Goal: Feedback & Contribution: Contribute content

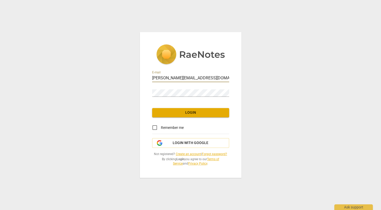
type input "[PERSON_NAME][EMAIL_ADDRESS][DOMAIN_NAME]"
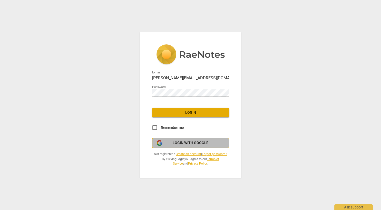
click at [181, 144] on span "Login with Google" at bounding box center [191, 142] width 36 height 5
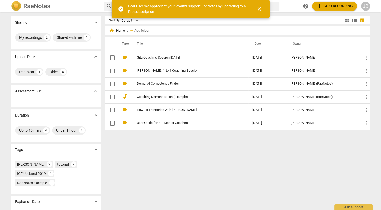
click at [260, 9] on span "close" at bounding box center [259, 9] width 6 height 6
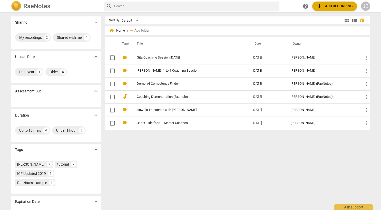
click at [330, 6] on span "add Add recording" at bounding box center [334, 6] width 36 height 6
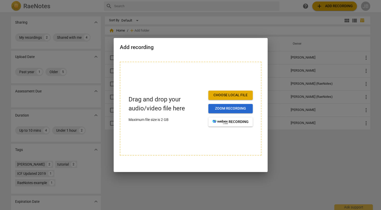
click at [228, 110] on span "Zoom recording" at bounding box center [230, 108] width 36 height 5
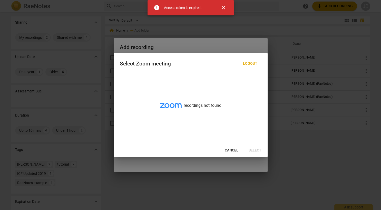
click at [223, 8] on span "close" at bounding box center [223, 8] width 6 height 6
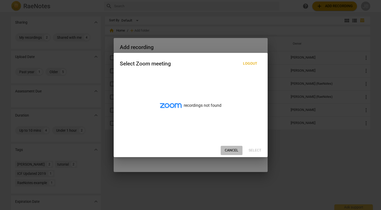
click at [229, 150] on span "Cancel" at bounding box center [232, 150] width 14 height 5
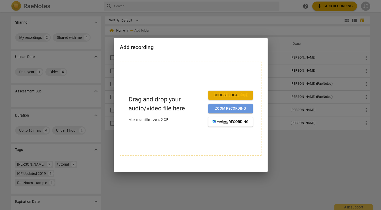
click at [222, 108] on span "Zoom recording" at bounding box center [230, 108] width 36 height 5
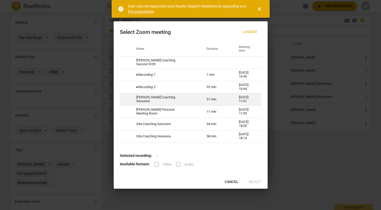
click at [147, 98] on td "Christine Coaching Sessions" at bounding box center [165, 99] width 71 height 12
radio input "true"
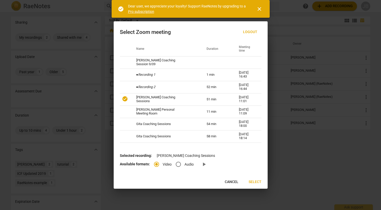
click at [178, 165] on input "Audio" at bounding box center [178, 164] width 12 height 12
radio input "true"
click at [156, 164] on input "Video" at bounding box center [156, 164] width 12 height 12
radio input "true"
click at [254, 183] on span "Select" at bounding box center [255, 181] width 13 height 5
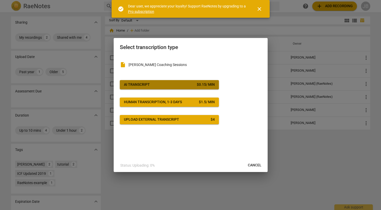
click at [166, 86] on span "AI Transcript $ 0.15 / min" at bounding box center [169, 84] width 91 height 5
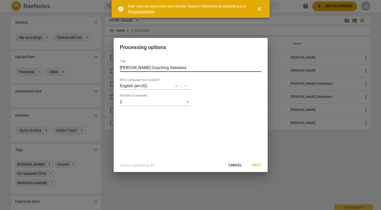
click at [173, 67] on input "Christine Coaching Sessions" at bounding box center [191, 68] width 142 height 8
type input "Christine Coaching Session"
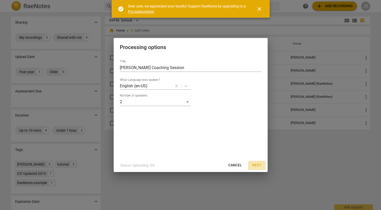
click at [261, 165] on span "Next" at bounding box center [256, 165] width 9 height 5
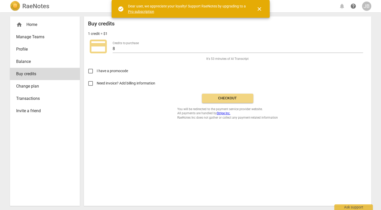
click at [258, 7] on span "close" at bounding box center [259, 9] width 6 height 6
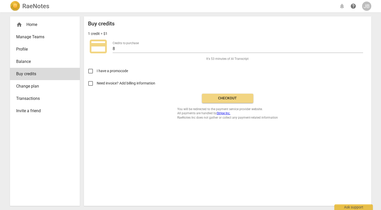
click at [220, 97] on span "Checkout" at bounding box center [227, 98] width 43 height 5
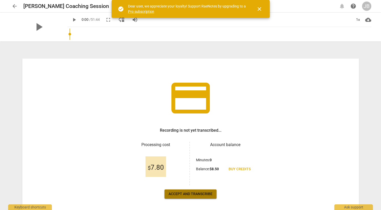
click at [191, 192] on span "Accept and transcribe" at bounding box center [191, 193] width 44 height 5
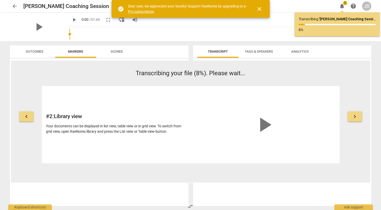
click at [25, 117] on span "keyboard_arrow_left" at bounding box center [26, 116] width 6 height 6
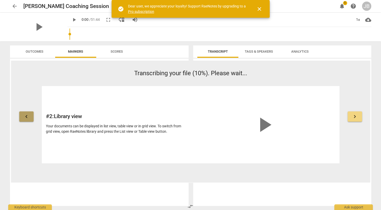
click at [25, 117] on span "keyboard_arrow_left" at bounding box center [26, 116] width 6 height 6
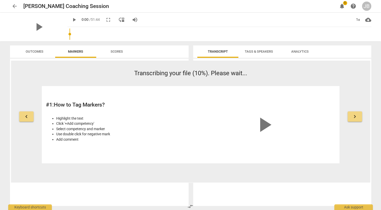
click at [263, 126] on span "play_arrow" at bounding box center [264, 124] width 25 height 25
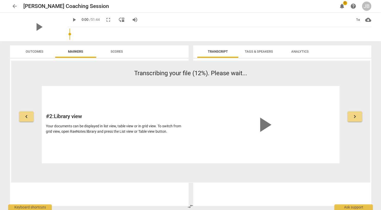
click at [263, 126] on span "play_arrow" at bounding box center [264, 124] width 25 height 25
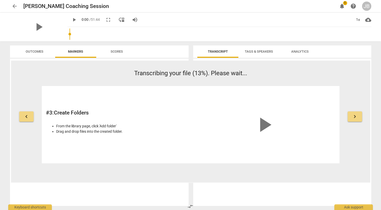
click at [355, 116] on span "keyboard_arrow_right" at bounding box center [355, 116] width 6 height 6
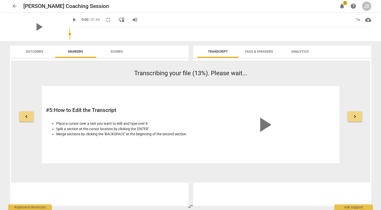
click at [267, 125] on span "play_arrow" at bounding box center [264, 124] width 25 height 25
click at [265, 124] on span "play_arrow" at bounding box center [264, 124] width 25 height 25
click at [354, 116] on span "keyboard_arrow_right" at bounding box center [355, 116] width 6 height 6
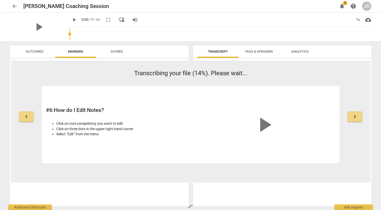
click at [354, 116] on span "keyboard_arrow_right" at bounding box center [355, 116] width 6 height 6
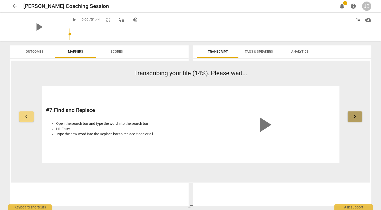
click at [354, 116] on span "keyboard_arrow_right" at bounding box center [355, 116] width 6 height 6
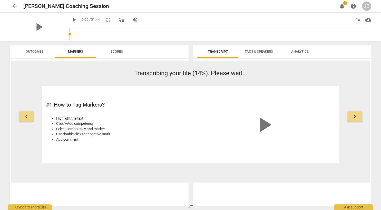
click at [376, 108] on div "arrow_back [PERSON_NAME] Coaching Session edit notifications 1 help JB play_arr…" at bounding box center [190, 105] width 381 height 210
click at [38, 51] on span "Outcomes" at bounding box center [35, 52] width 18 height 4
click at [80, 51] on span "Markers" at bounding box center [75, 52] width 15 height 4
click at [118, 52] on span "Scores" at bounding box center [117, 52] width 12 height 4
click at [265, 52] on span "Tags & Speakers" at bounding box center [259, 52] width 28 height 4
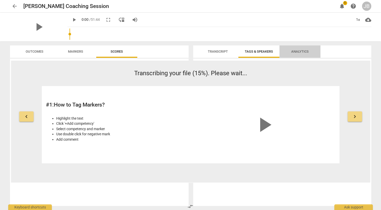
click at [297, 51] on span "Analytics" at bounding box center [299, 52] width 17 height 4
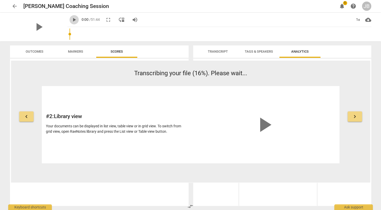
click at [71, 20] on span "play_arrow" at bounding box center [74, 20] width 6 height 6
click at [71, 20] on span "pause" at bounding box center [74, 20] width 6 height 6
type input "2"
click at [14, 4] on span "arrow_back" at bounding box center [15, 6] width 6 height 6
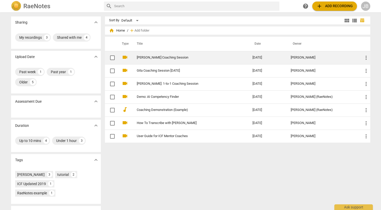
click at [153, 58] on link "[PERSON_NAME] Coaching Session" at bounding box center [185, 58] width 97 height 4
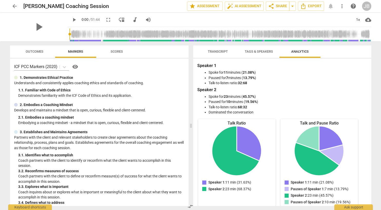
click at [35, 51] on span "Outcomes" at bounding box center [35, 52] width 18 height 4
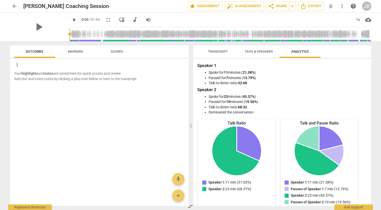
click at [77, 52] on span "Markers" at bounding box center [75, 52] width 15 height 4
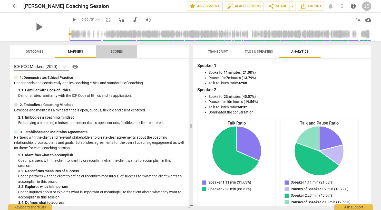
click at [116, 53] on span "Scores" at bounding box center [117, 52] width 12 height 4
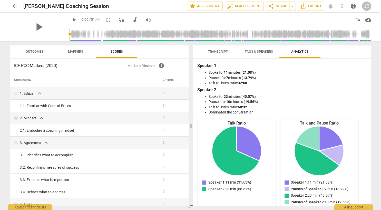
click at [219, 54] on span "Transcript" at bounding box center [218, 51] width 32 height 7
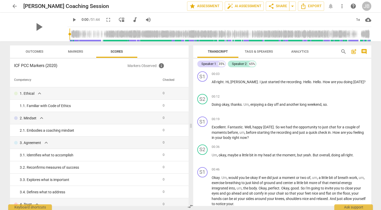
click at [251, 51] on span "Tags & Speakers" at bounding box center [259, 52] width 28 height 4
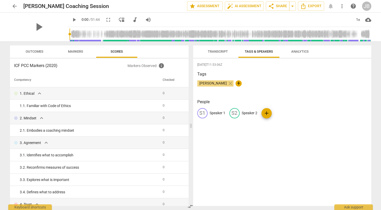
click at [237, 83] on span "+" at bounding box center [238, 83] width 6 height 6
type input "[PERSON_NAME]"
click at [234, 113] on span "edit" at bounding box center [234, 113] width 6 height 6
click at [271, 83] on span "close" at bounding box center [268, 83] width 6 height 6
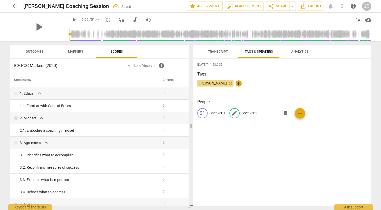
click at [214, 52] on span "Transcript" at bounding box center [218, 52] width 20 height 4
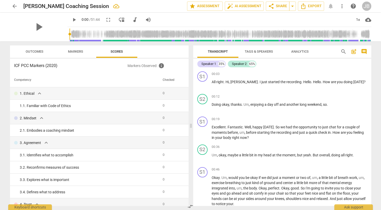
click at [257, 51] on span "Tags & Speakers" at bounding box center [259, 52] width 28 height 4
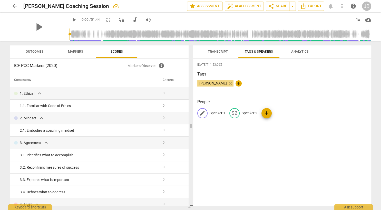
click at [202, 112] on span "edit" at bounding box center [202, 113] width 6 height 6
type input "[PERSON_NAME]"
click at [268, 111] on span "edit" at bounding box center [268, 113] width 6 height 6
type input "[PERSON_NAME]"
click at [316, 112] on div "[PERSON_NAME] [PERSON_NAME] edit [PERSON_NAME] delete add" at bounding box center [282, 115] width 170 height 14
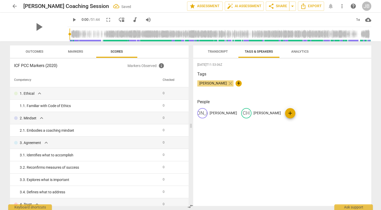
click at [220, 52] on span "Transcript" at bounding box center [218, 52] width 20 height 4
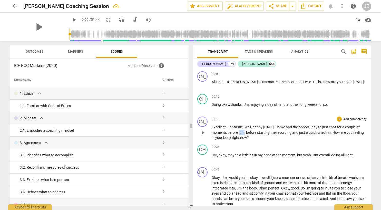
drag, startPoint x: 243, startPoint y: 133, endPoint x: 239, endPoint y: 134, distance: 4.3
click at [239, 134] on p "Excellent . Fantastic . Well , happy [DATE] . So we had the opportunity to just…" at bounding box center [289, 132] width 155 height 16
click at [228, 133] on span "," at bounding box center [229, 132] width 2 height 4
click at [35, 28] on span "play_arrow" at bounding box center [38, 26] width 13 height 13
click at [71, 19] on span "pause" at bounding box center [74, 20] width 6 height 6
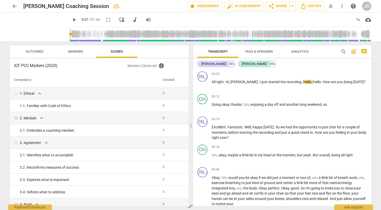
type input "7"
type input "0.95"
type input "7"
type input "0.94"
type input "7"
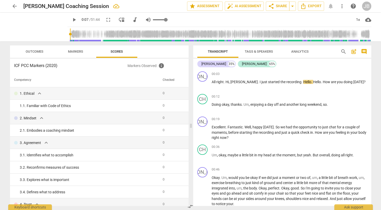
type input "0.92"
type input "7"
type input "0.88"
type input "7"
type input "0.85"
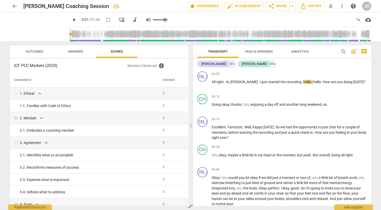
type input "7"
type input "0.81"
type input "7"
type input "0.8"
type input "7"
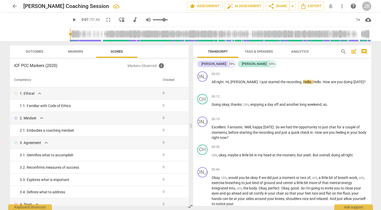
type input "0.76"
type input "7"
type input "0.74"
type input "7"
type input "0.73"
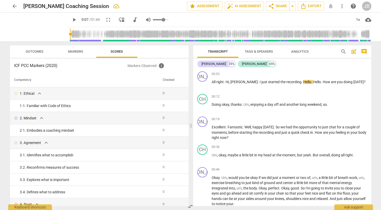
type input "7"
type input "0.71"
type input "7"
type input "0.69"
type input "7"
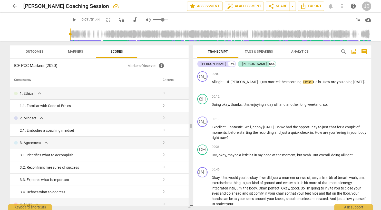
type input "0.67"
type input "7"
type input "0.66"
type input "7"
type input "0.62"
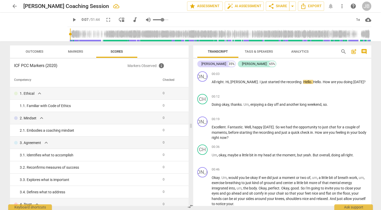
type input "7"
type input "0.6"
type input "7"
type input "0.59"
type input "7"
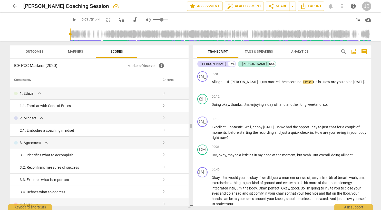
type input "0.57"
type input "7"
type input "0.55"
type input "7"
drag, startPoint x: 160, startPoint y: 21, endPoint x: 155, endPoint y: 20, distance: 4.9
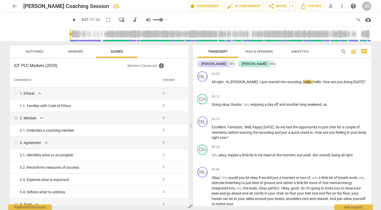
type input "0.55"
click at [155, 20] on input "range" at bounding box center [160, 19] width 15 height 1
click at [71, 19] on span "play_arrow" at bounding box center [74, 20] width 6 height 6
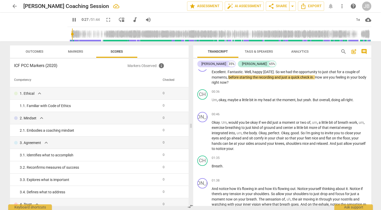
scroll to position [8, 0]
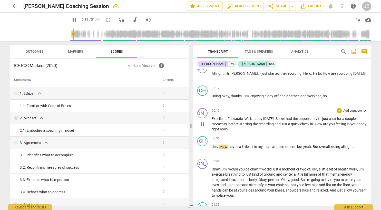
click at [315, 124] on span "." at bounding box center [314, 124] width 2 height 4
type input "38"
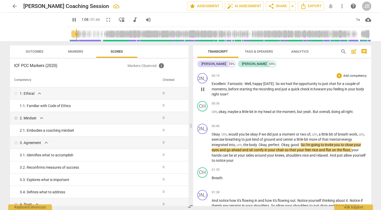
scroll to position [61, 0]
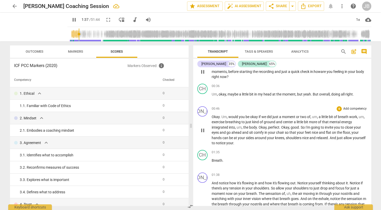
click at [238, 142] on p "Okay . Um , would you be okay if we did just a moment or two of , um , a little…" at bounding box center [289, 130] width 155 height 32
type input "99"
click at [224, 160] on p "Breath ." at bounding box center [289, 160] width 155 height 5
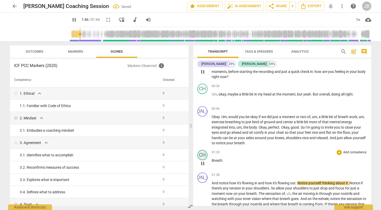
click at [203, 155] on div "CH" at bounding box center [202, 155] width 10 height 10
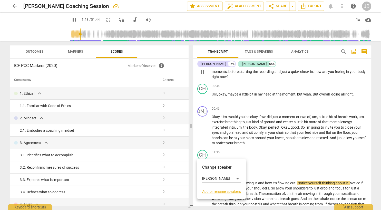
click at [262, 156] on div at bounding box center [190, 105] width 381 height 210
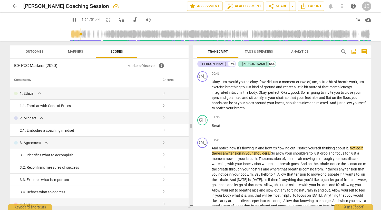
scroll to position [113, 0]
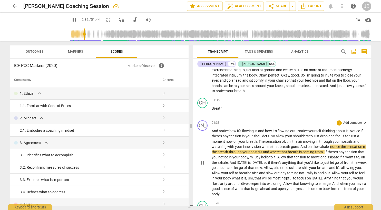
click at [366, 146] on p "And notice how it's flowing in and how it's flowing out . Notice yourself think…" at bounding box center [289, 162] width 155 height 68
type input "153"
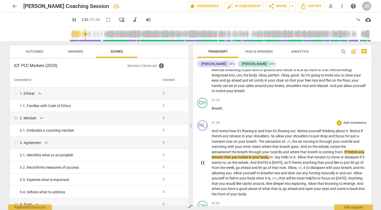
click at [273, 157] on span "." at bounding box center [274, 157] width 2 height 4
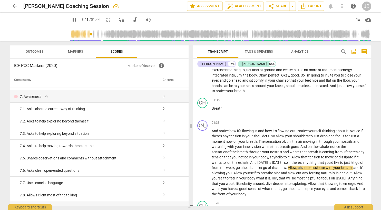
scroll to position [360, 0]
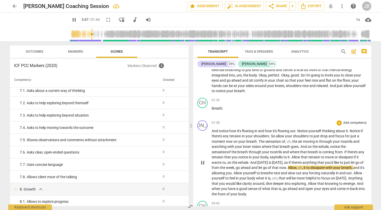
click at [303, 167] on span "," at bounding box center [303, 167] width 2 height 4
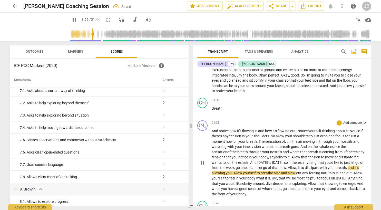
click at [233, 172] on span "Allow" at bounding box center [237, 173] width 9 height 4
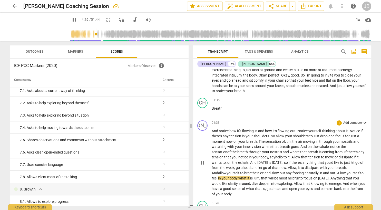
click at [259, 177] on span "," at bounding box center [260, 178] width 2 height 4
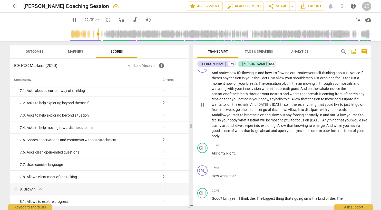
scroll to position [194, 0]
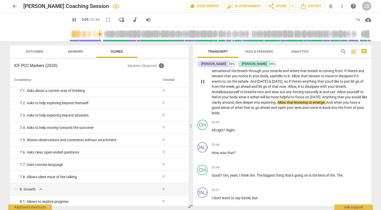
click at [319, 106] on span "m" at bounding box center [321, 107] width 4 height 4
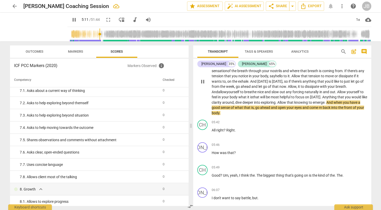
click at [319, 106] on span "m" at bounding box center [321, 107] width 4 height 4
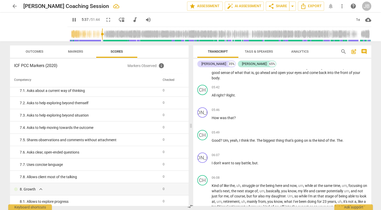
scroll to position [234, 0]
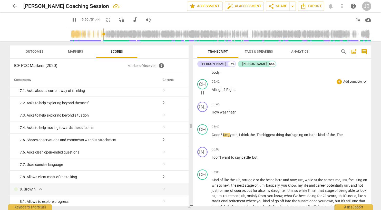
click at [225, 87] on span "?" at bounding box center [225, 89] width 3 height 4
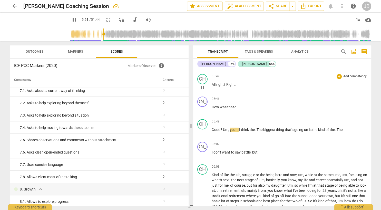
type input "351"
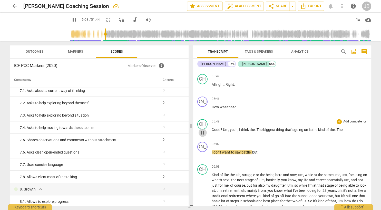
click at [201, 130] on span "pause" at bounding box center [203, 133] width 6 height 6
click at [347, 129] on p "Good ? Um , yeah , I think the . The biggest thing that's going on is the kind …" at bounding box center [289, 129] width 155 height 5
click at [204, 145] on div "[PERSON_NAME]" at bounding box center [202, 147] width 10 height 10
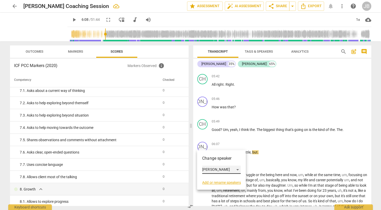
click at [239, 170] on div "[PERSON_NAME]" at bounding box center [221, 169] width 38 height 8
click at [229, 178] on li "[PERSON_NAME]" at bounding box center [221, 179] width 39 height 10
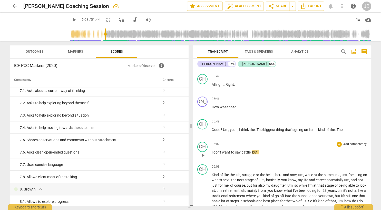
click at [202, 153] on span "play_arrow" at bounding box center [203, 155] width 6 height 6
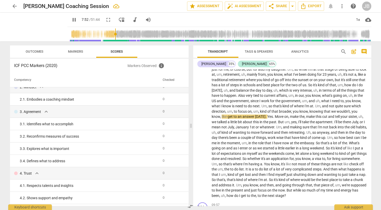
scroll to position [38, 0]
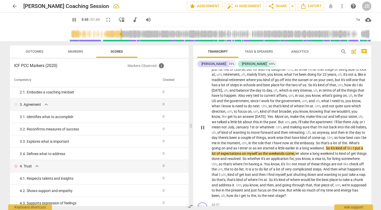
click at [357, 141] on span "What's" at bounding box center [354, 143] width 11 height 4
type input "530"
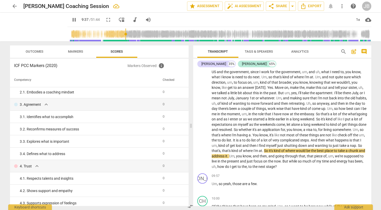
scroll to position [385, 0]
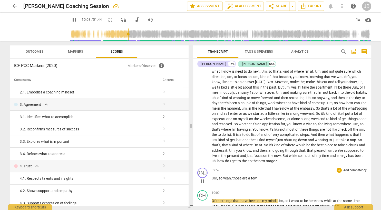
click at [203, 179] on span "pause" at bounding box center [203, 181] width 6 height 6
type input "604"
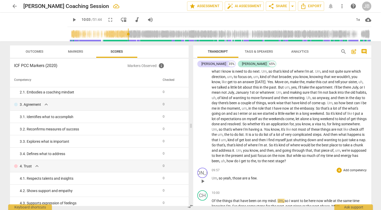
click at [260, 175] on p "Um , so yeah , those are a few ." at bounding box center [289, 177] width 155 height 5
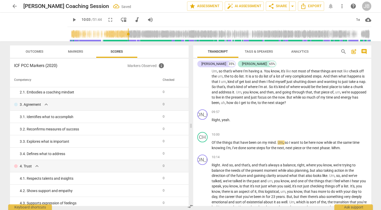
scroll to position [449, 0]
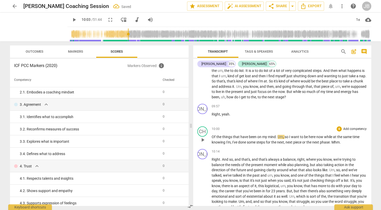
click at [214, 135] on span "Of" at bounding box center [214, 137] width 5 height 4
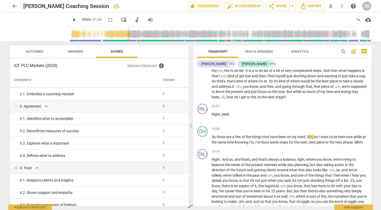
scroll to position [36, 0]
click at [203, 116] on span "play_arrow" at bounding box center [203, 117] width 6 height 6
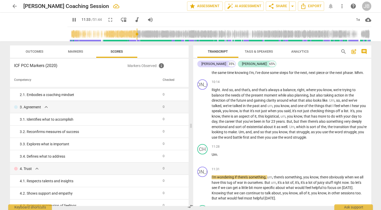
scroll to position [524, 0]
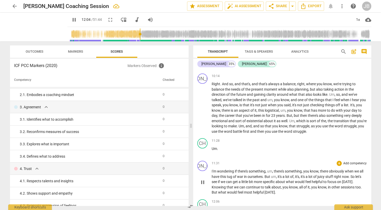
click at [203, 179] on span "pause" at bounding box center [203, 182] width 6 height 6
type input "724"
click at [275, 191] on p "I'm wondering if there's something , um , there's something , you know , there …" at bounding box center [289, 182] width 155 height 26
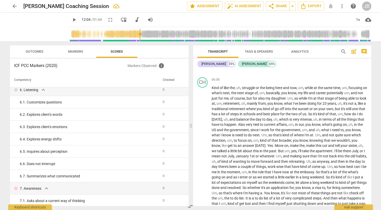
scroll to position [316, 0]
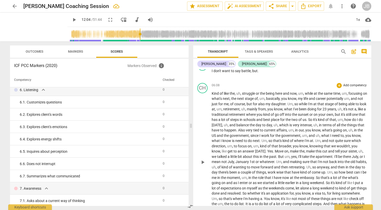
click at [352, 84] on p "Add competency" at bounding box center [355, 85] width 24 height 5
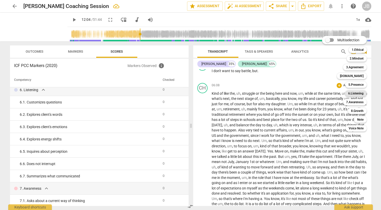
click at [352, 93] on b "6.Listening" at bounding box center [355, 93] width 15 height 6
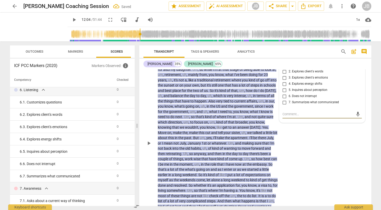
scroll to position [386, 0]
click at [284, 95] on input "6. Does not interrupt" at bounding box center [284, 96] width 8 height 6
checkbox input "true"
click at [311, 115] on textarea at bounding box center [317, 113] width 71 height 5
type textarea "I"
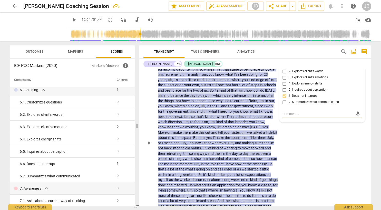
type textarea "I"
type textarea "IN"
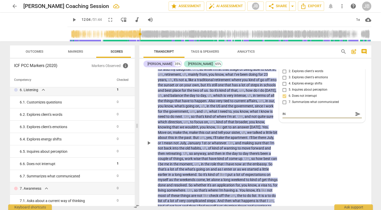
type textarea "IN"
type textarea "I"
type textarea "In"
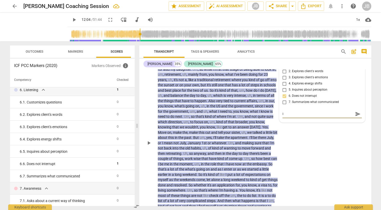
type textarea "In"
type textarea "In m"
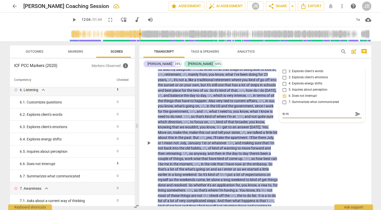
type textarea "In mo"
type textarea "In mom"
type textarea "In mome"
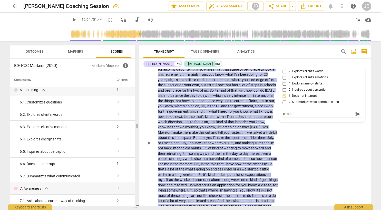
type textarea "In mome"
type textarea "In momen"
type textarea "In moment"
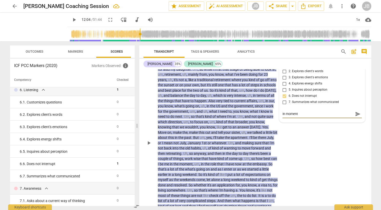
type textarea "In moments"
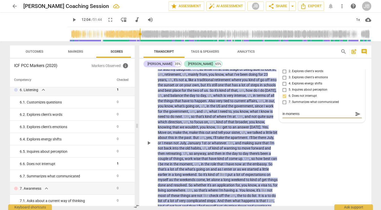
type textarea "In moments"
type textarea "In moment"
type textarea "In momen"
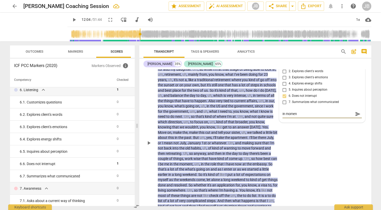
type textarea "In mome"
type textarea "In mom"
type textarea "In mo"
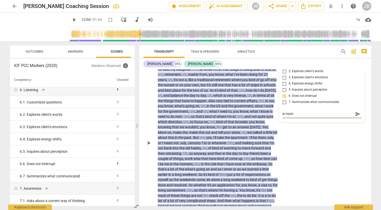
type textarea "In mo"
type textarea "In m"
type textarea "In"
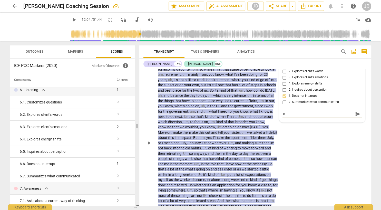
type textarea "In"
type textarea "I"
type textarea "It"
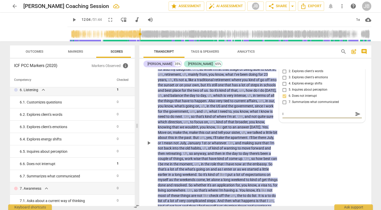
type textarea "It"
type textarea "It'"
type textarea "It's"
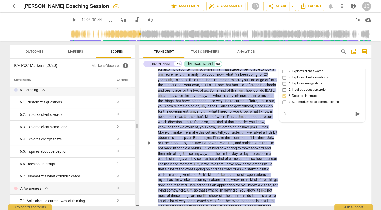
type textarea "It's"
type textarea "It's i"
type textarea "It's im"
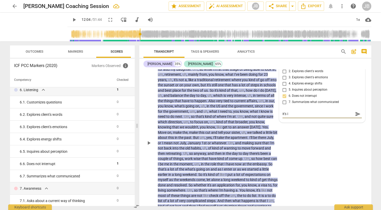
type textarea "It's im"
type textarea "It's imp"
type textarea "It's impo"
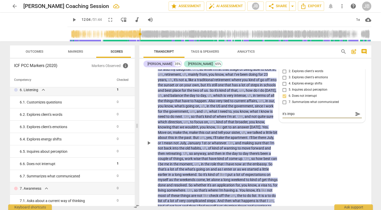
type textarea "It's impor"
type textarea "It's impora"
type textarea "It's impor"
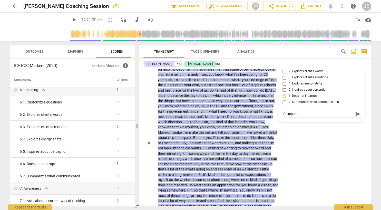
type textarea "It's impor"
type textarea "It's impo"
type textarea "It's imp"
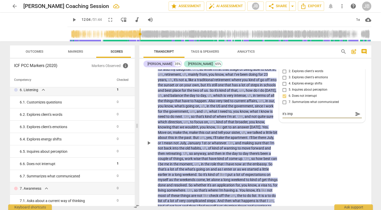
type textarea "It's im"
type textarea "It's i"
type textarea "It's"
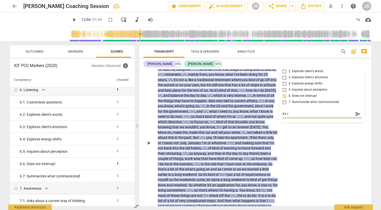
type textarea "It's"
type textarea "It'"
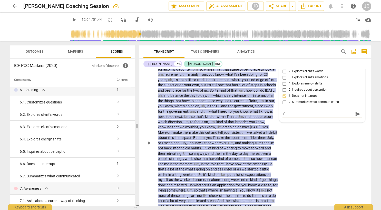
type textarea "It"
type textarea "I"
type textarea "I'"
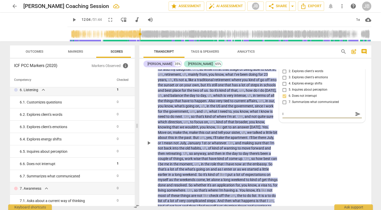
type textarea "I'"
type textarea "I'v"
type textarea "I've"
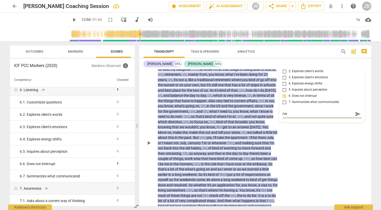
type textarea "I've"
type textarea "I've f"
type textarea "I've fo"
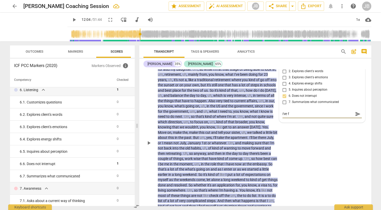
type textarea "I've fo"
type textarea "I've fou"
type textarea "I've foun"
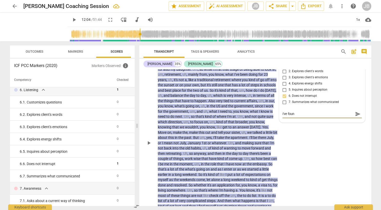
type textarea "I've found"
type textarea "I've found i"
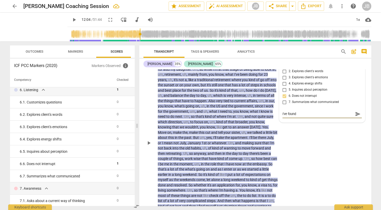
type textarea "I've found i"
type textarea "I've found it"
type textarea "I've found it'"
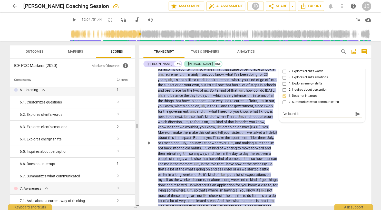
type textarea "I've found it's"
type textarea "I've found it's i"
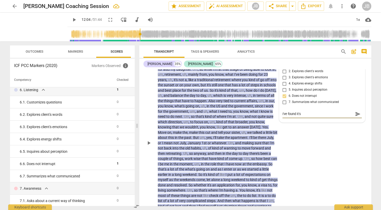
type textarea "I've found it's i"
type textarea "I've found it's im"
type textarea "I've found it's imp"
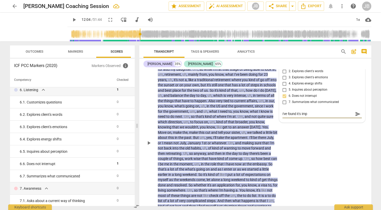
type textarea "I've found it's impo"
type textarea "I've found it's impor"
type textarea "I've found it's import"
type textarea "I've found it's importa"
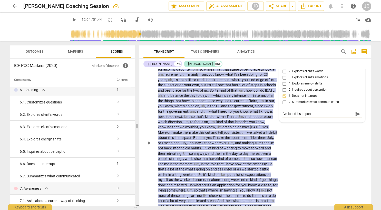
type textarea "I've found it's importa"
type textarea "I've found it's importan"
type textarea "I've found it's importa"
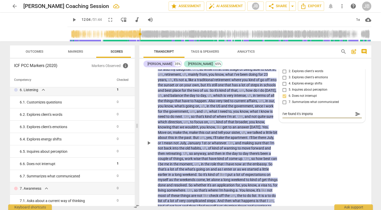
type textarea "I've found it's import"
type textarea "I've found it's importa"
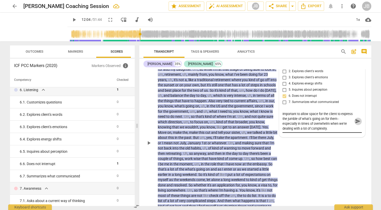
click at [357, 122] on span "send" at bounding box center [358, 121] width 6 height 6
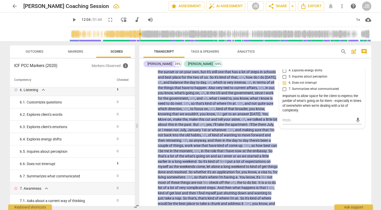
scroll to position [445, 0]
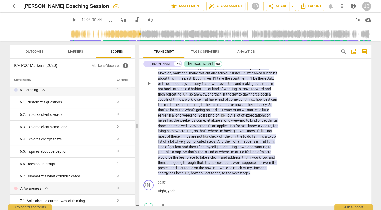
click at [324, 115] on div "CH play_arrow pause 06:08 + Add competency 6.Listening keyboard_arrow_right Kin…" at bounding box center [255, 79] width 232 height 197
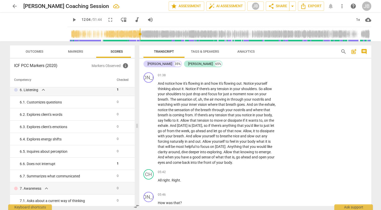
scroll to position [142, 0]
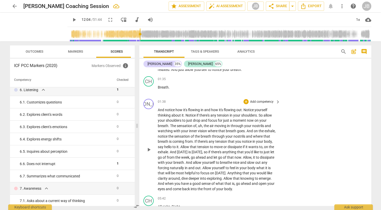
click at [278, 99] on span "keyboard_arrow_right" at bounding box center [278, 102] width 6 height 6
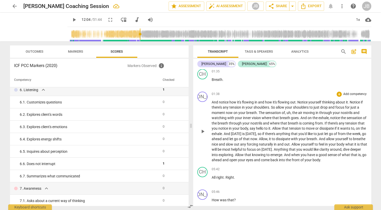
scroll to position [140, 0]
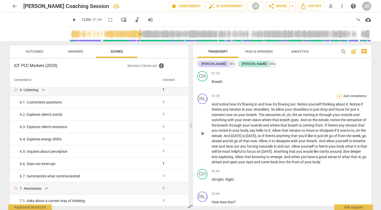
click at [338, 95] on div "+" at bounding box center [339, 96] width 5 height 5
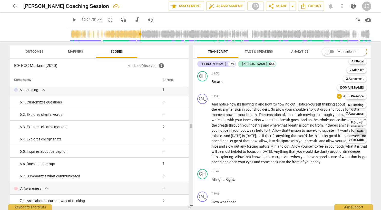
click at [361, 131] on b "Note" at bounding box center [360, 131] width 6 height 6
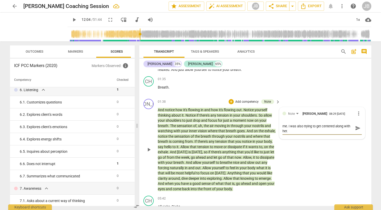
scroll to position [0, 0]
click at [346, 125] on textarea "This guided visualization felt out of practice for me. I was also trying to get…" at bounding box center [317, 128] width 71 height 10
click at [339, 126] on textarea "This guided visualization felt a little off and long-winded for me. I was also …" at bounding box center [317, 130] width 71 height 15
click at [358, 130] on span "send" at bounding box center [358, 131] width 6 height 6
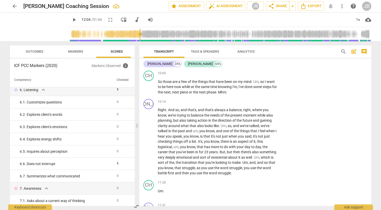
scroll to position [583, 0]
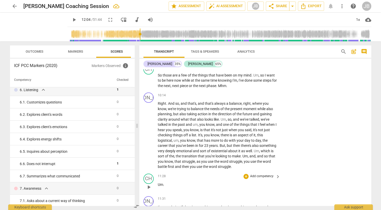
click at [148, 185] on span "play_arrow" at bounding box center [149, 187] width 6 height 6
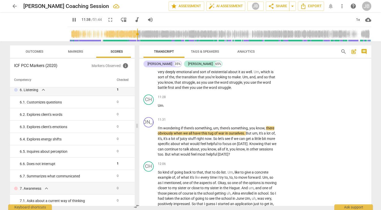
scroll to position [682, 0]
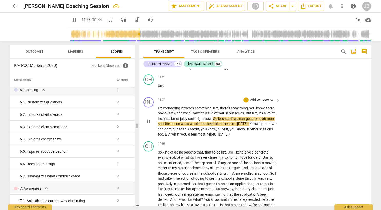
click at [149, 118] on span "pause" at bounding box center [149, 121] width 6 height 6
click at [275, 100] on span "keyboard_arrow_right" at bounding box center [278, 100] width 6 height 6
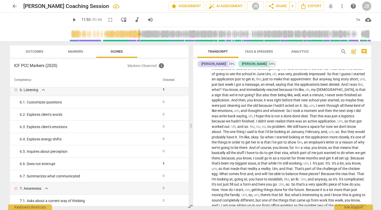
scroll to position [605, 0]
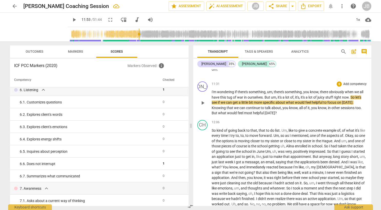
click at [339, 79] on div "JO play_arrow pause 11:31 + Add competency keyboard_arrow_right I'm wondering i…" at bounding box center [282, 98] width 178 height 38
click at [339, 81] on div "+" at bounding box center [339, 83] width 5 height 5
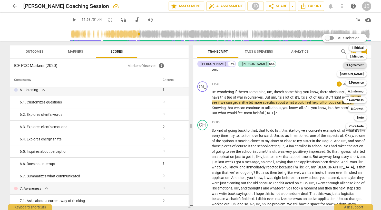
click at [358, 65] on b "3.Agreement" at bounding box center [354, 65] width 17 height 6
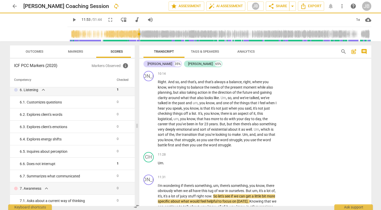
scroll to position [682, 0]
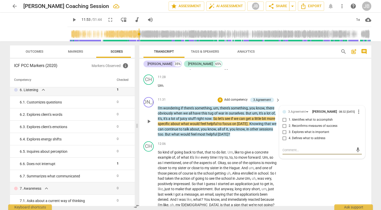
click at [285, 121] on input "1. Identifies what to accomplish" at bounding box center [284, 120] width 8 height 6
click at [331, 150] on textarea at bounding box center [317, 149] width 71 height 5
click at [359, 112] on span "more_vert" at bounding box center [358, 111] width 6 height 6
click at [342, 89] on div at bounding box center [190, 105] width 381 height 210
click at [290, 150] on textarea at bounding box center [317, 149] width 71 height 5
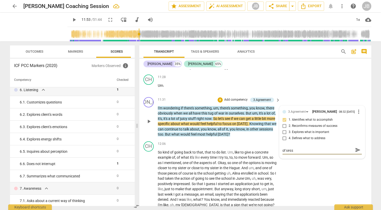
scroll to position [0, 0]
click at [285, 138] on input "4. Defines what to address" at bounding box center [284, 138] width 8 height 6
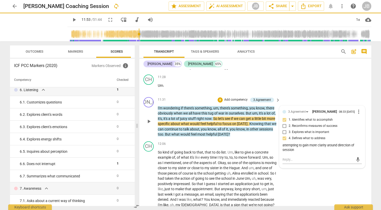
click at [303, 149] on div "attempting to gain more clarity around direction of session" at bounding box center [321, 148] width 79 height 10
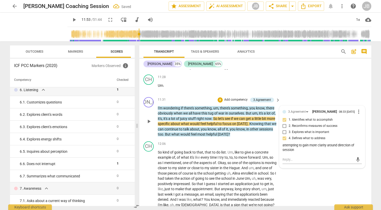
click at [295, 151] on div "attempting to gain more clarity around direction of session" at bounding box center [321, 148] width 79 height 10
click at [359, 110] on span "more_vert" at bounding box center [358, 111] width 6 height 6
click at [360, 122] on li "Delete" at bounding box center [364, 121] width 18 height 10
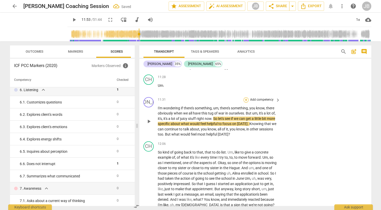
click at [246, 97] on div "+" at bounding box center [245, 99] width 5 height 5
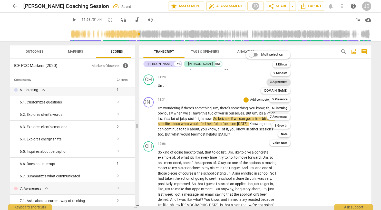
click at [281, 81] on b "3.Agreement" at bounding box center [278, 82] width 17 height 6
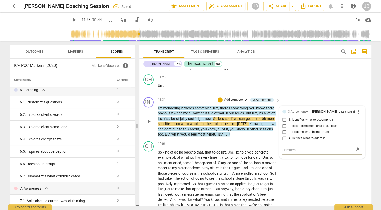
click at [285, 139] on input "4. Defines what to address" at bounding box center [284, 138] width 8 height 6
click at [287, 151] on textarea at bounding box center [317, 149] width 71 height 5
click at [307, 84] on div "CH play_arrow pause 11:28 + Add competency keyboard_arrow_right Um ." at bounding box center [255, 83] width 232 height 23
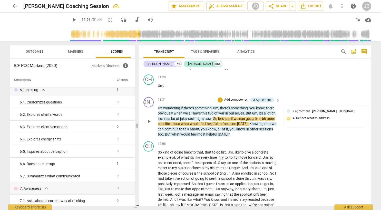
click at [246, 132] on p "I'm wondering if there's something , um , there's something , you know , there …" at bounding box center [218, 121] width 120 height 32
drag, startPoint x: 246, startPoint y: 132, endPoint x: 221, endPoint y: 129, distance: 25.3
click at [221, 129] on p "I'm wondering if there's something , um , there's something , you know , there …" at bounding box center [218, 121] width 120 height 32
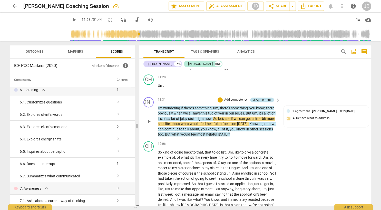
click at [268, 98] on div "3.Agreement" at bounding box center [262, 99] width 18 height 5
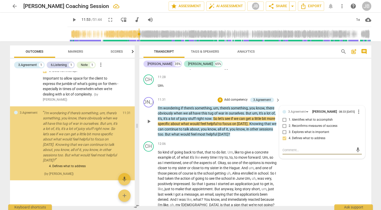
scroll to position [463, 0]
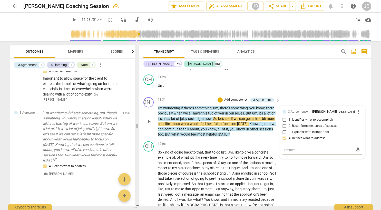
click at [358, 111] on span "more_vert" at bounding box center [358, 111] width 6 height 6
click at [362, 121] on li "Delete" at bounding box center [364, 121] width 18 height 10
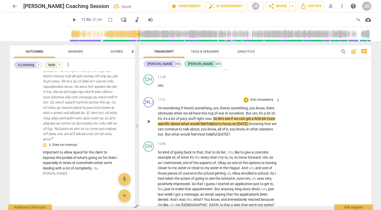
scroll to position [389, 0]
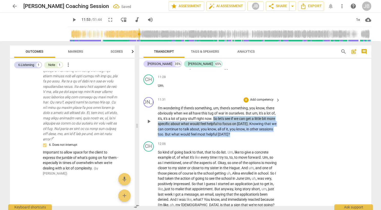
drag, startPoint x: 247, startPoint y: 133, endPoint x: 214, endPoint y: 119, distance: 35.2
click at [214, 119] on p "I'm wondering if there's something , um , there's something , you know , there …" at bounding box center [218, 121] width 120 height 32
click at [246, 98] on div "+" at bounding box center [245, 99] width 5 height 5
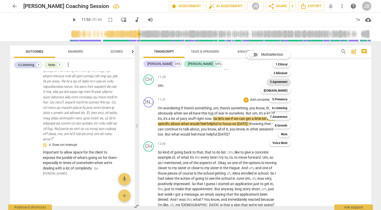
click at [282, 81] on b "3.Agreement" at bounding box center [278, 82] width 17 height 6
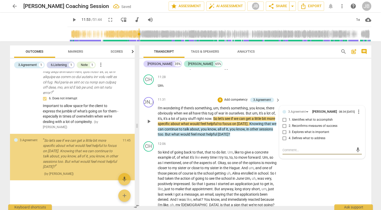
scroll to position [435, 0]
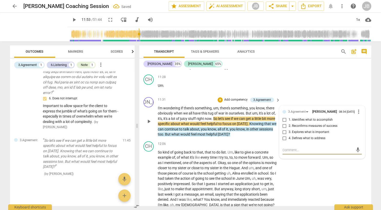
click at [284, 139] on input "4. Defines what to address" at bounding box center [284, 138] width 8 height 6
click at [287, 151] on textarea at bounding box center [317, 149] width 71 height 5
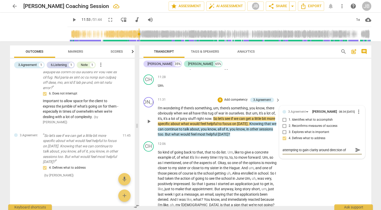
scroll to position [4, 0]
click at [358, 151] on span "send" at bounding box center [358, 150] width 6 height 6
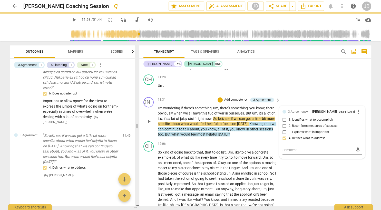
scroll to position [0, 0]
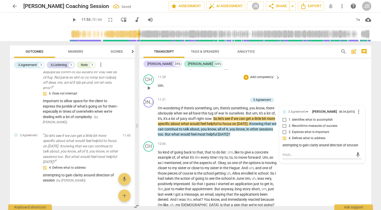
click at [338, 90] on div "CH play_arrow pause 11:28 + Add competency keyboard_arrow_right Um ." at bounding box center [255, 83] width 232 height 23
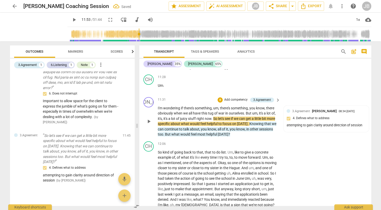
click at [147, 119] on span "play_arrow" at bounding box center [149, 121] width 6 height 6
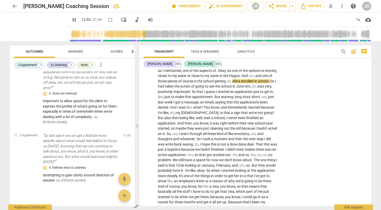
scroll to position [781, 0]
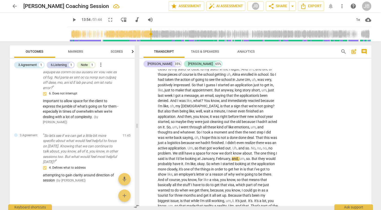
click at [71, 19] on span "play_arrow" at bounding box center [74, 20] width 6 height 6
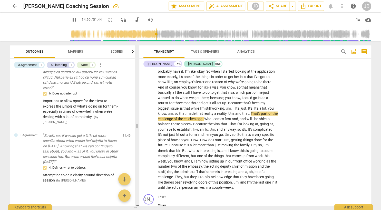
scroll to position [880, 0]
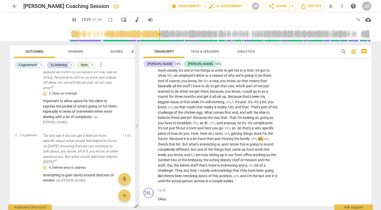
click at [71, 19] on span "pause" at bounding box center [74, 20] width 6 height 6
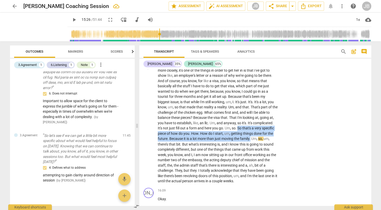
drag, startPoint x: 251, startPoint y: 137, endPoint x: 238, endPoint y: 129, distance: 15.5
click at [238, 129] on p "So kind of going back to that , that to do list . Um , like to give a concrete …" at bounding box center [218, 67] width 120 height 231
click at [297, 140] on div "CH play_arrow pause 12:06 + Add competency keyboard_arrow_right So kind of goin…" at bounding box center [255, 64] width 232 height 244
drag, startPoint x: 250, startPoint y: 137, endPoint x: 238, endPoint y: 126, distance: 16.2
click at [238, 126] on p "So kind of going back to that , that to do list . Um , like to give a concrete …" at bounding box center [218, 67] width 120 height 231
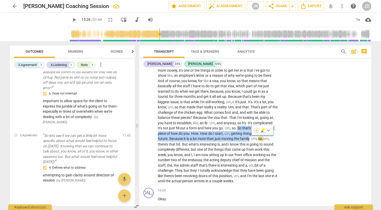
click at [255, 130] on div "+" at bounding box center [256, 130] width 5 height 5
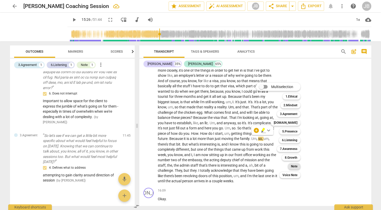
click at [296, 166] on b "Note" at bounding box center [294, 166] width 6 height 6
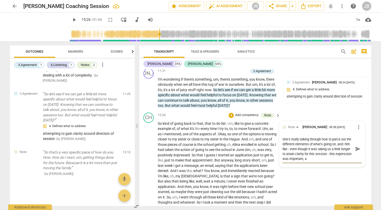
scroll to position [0, 0]
click at [351, 152] on textarea "She's really talking through how to parce out the different elements of what's …" at bounding box center [317, 149] width 71 height 24
click at [358, 150] on span "send" at bounding box center [358, 152] width 6 height 6
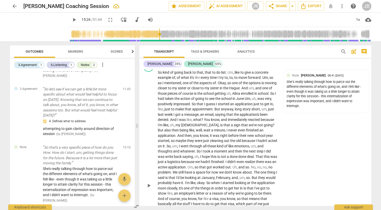
scroll to position [770, 0]
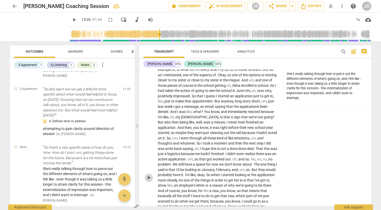
click at [148, 176] on span "play_arrow" at bounding box center [149, 177] width 6 height 6
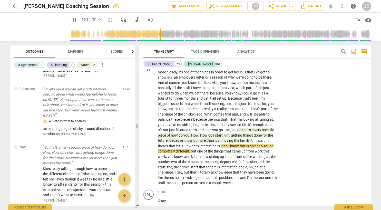
scroll to position [888, 0]
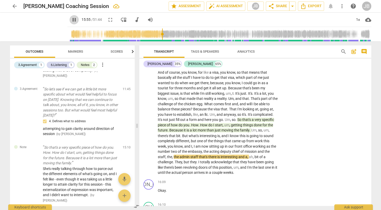
click at [71, 19] on span "pause" at bounding box center [74, 20] width 6 height 6
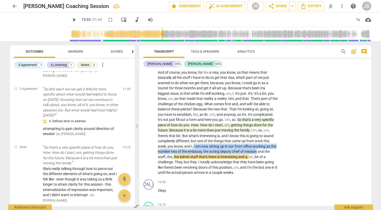
drag, startPoint x: 257, startPoint y: 150, endPoint x: 193, endPoint y: 147, distance: 64.2
click at [193, 147] on p "So kind of going back to that , that to do list . Um , like to give a concrete …" at bounding box center [218, 59] width 120 height 231
click at [264, 144] on div "+" at bounding box center [262, 143] width 5 height 5
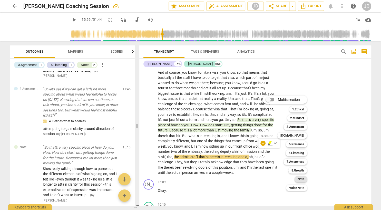
click at [302, 180] on b "Note" at bounding box center [301, 179] width 6 height 6
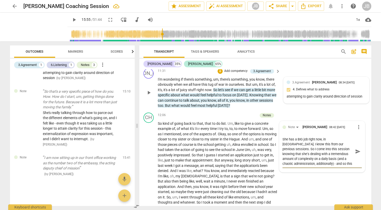
scroll to position [4, 0]
click at [288, 165] on div "She has a BIG job right now, in [GEOGRAPHIC_DATA]. I know this from our previou…" at bounding box center [321, 151] width 79 height 33
click at [314, 162] on textarea "She has a BIG job right now, in [GEOGRAPHIC_DATA]. I know this from our previou…" at bounding box center [317, 151] width 71 height 29
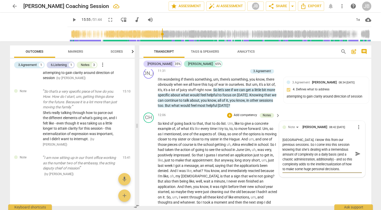
scroll to position [0, 0]
click at [357, 152] on span "send" at bounding box center [358, 154] width 6 height 6
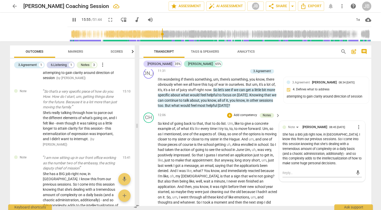
scroll to position [971, 0]
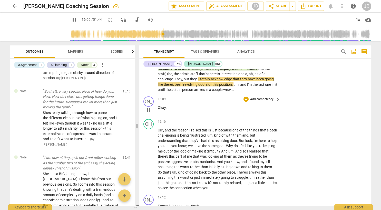
click at [147, 108] on span "pause" at bounding box center [149, 110] width 6 height 6
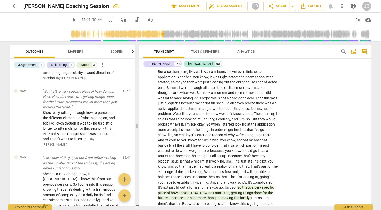
scroll to position [833, 0]
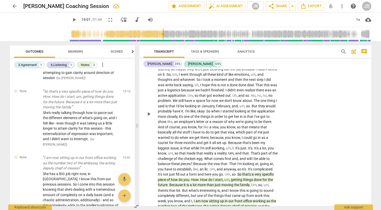
click at [251, 174] on span "that's" at bounding box center [246, 174] width 9 height 4
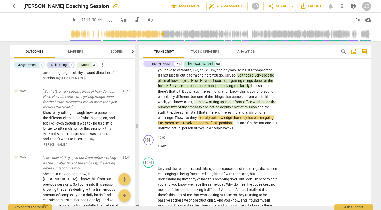
scroll to position [899, 0]
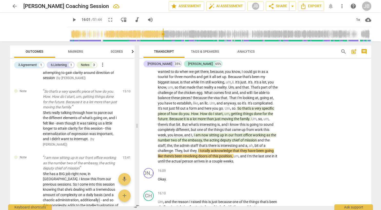
click at [170, 143] on span "the" at bounding box center [169, 145] width 5 height 4
click at [71, 18] on span "play_arrow" at bounding box center [74, 20] width 6 height 6
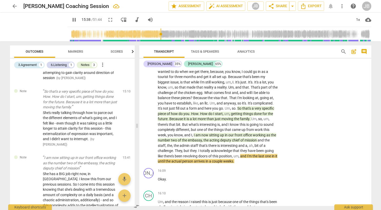
drag, startPoint x: 160, startPoint y: 33, endPoint x: 156, endPoint y: 34, distance: 3.9
click at [156, 34] on input "range" at bounding box center [221, 34] width 302 height 16
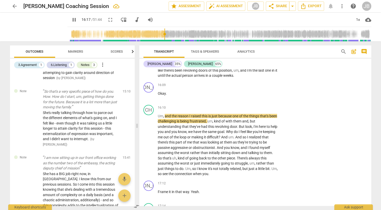
scroll to position [992, 0]
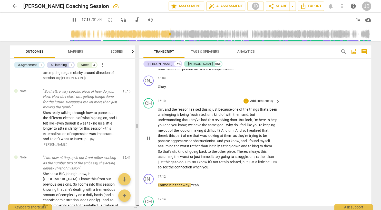
click at [148, 136] on span "pause" at bounding box center [149, 138] width 6 height 6
click at [162, 166] on span "so" at bounding box center [160, 167] width 5 height 4
click at [159, 183] on span "Frame" at bounding box center [163, 185] width 11 height 4
click at [220, 165] on p "Um , and the reason I raised this is just because one of the things that's been…" at bounding box center [218, 137] width 120 height 63
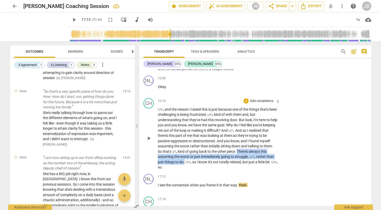
drag, startPoint x: 184, startPoint y: 161, endPoint x: 233, endPoint y: 151, distance: 49.4
click at [233, 151] on p "Um , and the reason I raised this is just because one of the things that's been…" at bounding box center [218, 137] width 120 height 63
click at [189, 153] on div "+" at bounding box center [189, 153] width 5 height 5
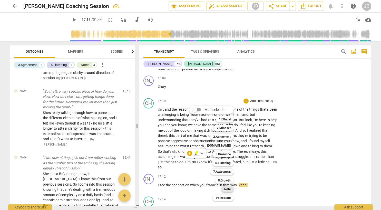
click at [228, 188] on b "Note" at bounding box center [227, 189] width 6 height 6
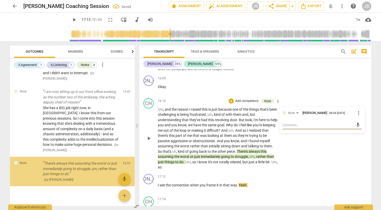
scroll to position [604, 0]
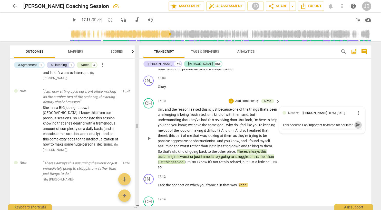
click at [358, 122] on span "send" at bounding box center [358, 125] width 6 height 6
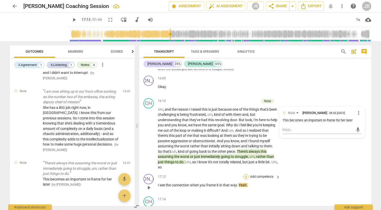
click at [246, 175] on div "+" at bounding box center [245, 176] width 5 height 5
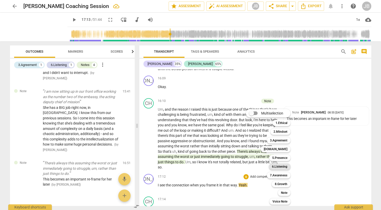
click at [284, 168] on b "6.Listening" at bounding box center [279, 166] width 15 height 6
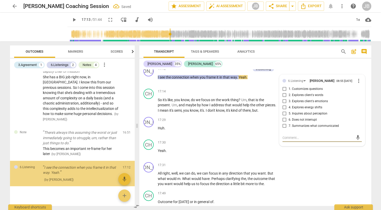
scroll to position [635, 0]
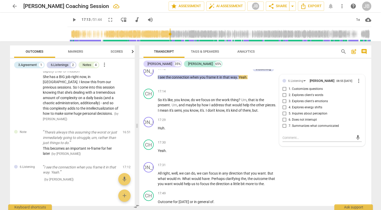
click at [310, 62] on div "[PERSON_NAME] 35% [PERSON_NAME] 65%" at bounding box center [255, 64] width 224 height 9
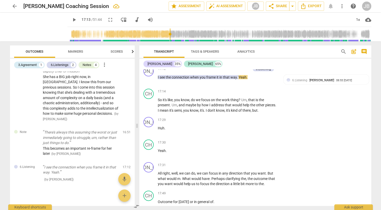
scroll to position [1071, 0]
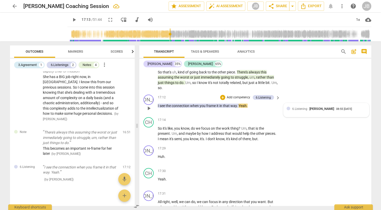
click at [346, 108] on div "08:55 [DATE]" at bounding box center [344, 108] width 16 height 3
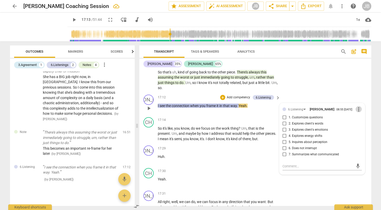
click at [359, 107] on span "more_vert" at bounding box center [358, 109] width 6 height 6
click at [359, 118] on li "Delete" at bounding box center [364, 118] width 18 height 10
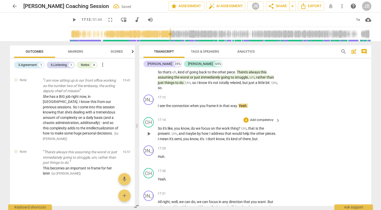
scroll to position [609, 0]
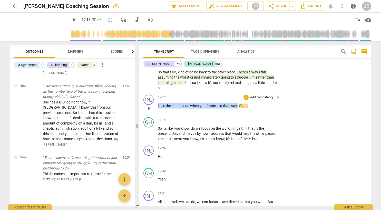
drag, startPoint x: 237, startPoint y: 104, endPoint x: 155, endPoint y: 100, distance: 82.5
click at [155, 100] on div "JO play_arrow pause 17:12 + Add competency keyboard_arrow_right I see the conne…" at bounding box center [255, 104] width 232 height 23
click at [242, 97] on div "+" at bounding box center [243, 97] width 5 height 5
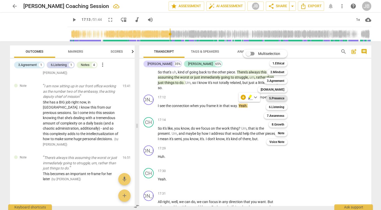
click at [281, 98] on b "5.Presence" at bounding box center [276, 98] width 15 height 6
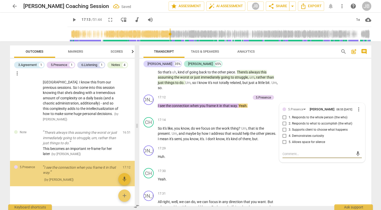
scroll to position [643, 0]
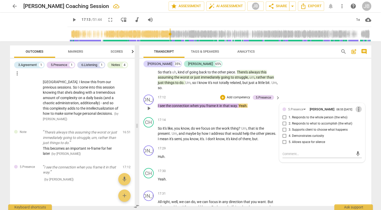
click at [359, 107] on span "more_vert" at bounding box center [358, 109] width 6 height 6
click at [363, 117] on li "Delete" at bounding box center [364, 118] width 18 height 10
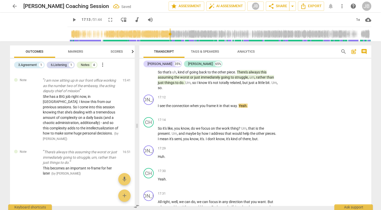
scroll to position [609, 0]
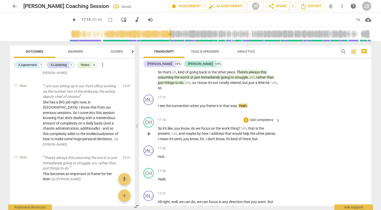
click at [149, 131] on span "play_arrow" at bounding box center [149, 134] width 6 height 6
click at [148, 132] on span "pause" at bounding box center [149, 134] width 6 height 6
click at [165, 155] on p "Huh ." at bounding box center [218, 156] width 120 height 5
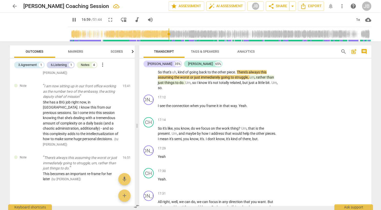
drag, startPoint x: 169, startPoint y: 33, endPoint x: 165, endPoint y: 34, distance: 4.2
click at [165, 34] on input "range" at bounding box center [221, 34] width 302 height 16
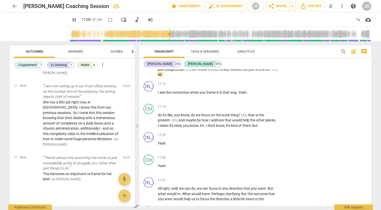
scroll to position [1091, 0]
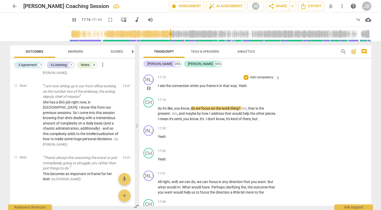
click at [251, 84] on p "I see the connection when you frame it in that way . Yeah ." at bounding box center [218, 85] width 120 height 5
click at [158, 106] on span "So" at bounding box center [160, 108] width 5 height 4
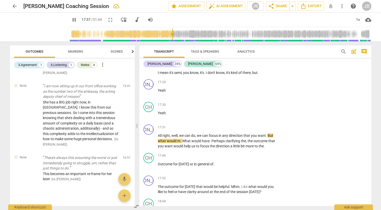
scroll to position [1150, 0]
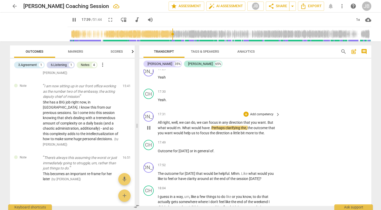
click at [180, 126] on span "." at bounding box center [181, 128] width 2 height 4
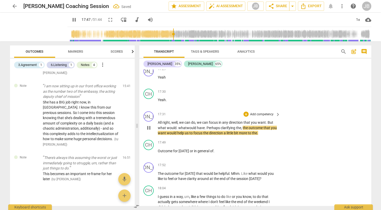
click at [150, 125] on span "pause" at bounding box center [149, 128] width 6 height 6
click at [150, 125] on span "play_arrow" at bounding box center [149, 128] width 6 height 6
click at [149, 125] on span "pause" at bounding box center [149, 128] width 6 height 6
click at [149, 125] on span "play_arrow" at bounding box center [149, 128] width 6 height 6
click at [291, 119] on div "JO play_arrow pause 17:31 + Add competency keyboard_arrow_right All right , wel…" at bounding box center [255, 123] width 232 height 28
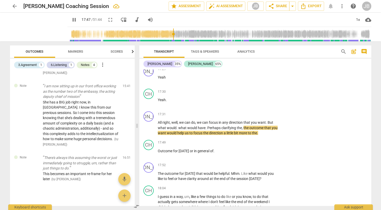
click at [71, 18] on span "pause" at bounding box center [74, 20] width 6 height 6
click at [34, 25] on span "play_arrow" at bounding box center [38, 26] width 13 height 13
click at [168, 33] on input "range" at bounding box center [221, 34] width 302 height 16
click at [71, 20] on span "pause" at bounding box center [74, 20] width 6 height 6
click at [71, 20] on span "play_arrow" at bounding box center [74, 20] width 6 height 6
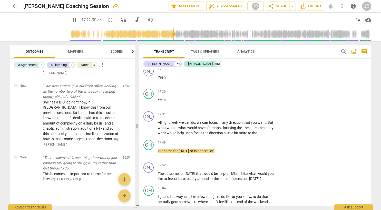
click at [71, 20] on span "pause" at bounding box center [74, 20] width 6 height 6
click at [259, 131] on p "All right , well , we can do , we can focus in any direction that you want . Bu…" at bounding box center [218, 128] width 120 height 16
drag, startPoint x: 258, startPoint y: 131, endPoint x: 207, endPoint y: 126, distance: 51.3
click at [207, 126] on p "All right , well , we can do , we can focus in any direction that you want . Bu…" at bounding box center [218, 128] width 120 height 16
click at [246, 112] on div "+" at bounding box center [245, 114] width 5 height 5
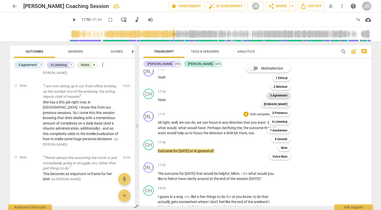
click at [282, 96] on b "3.Agreement" at bounding box center [278, 95] width 17 height 6
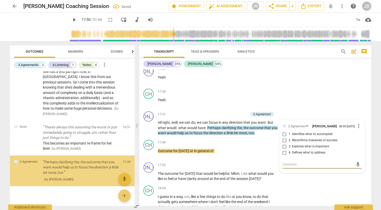
scroll to position [640, 0]
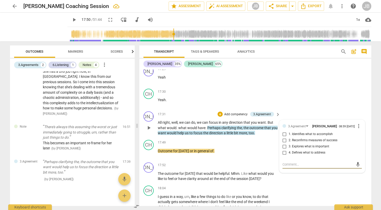
click at [359, 124] on span "more_vert" at bounding box center [358, 126] width 6 height 6
click at [362, 134] on li "Delete" at bounding box center [364, 134] width 18 height 10
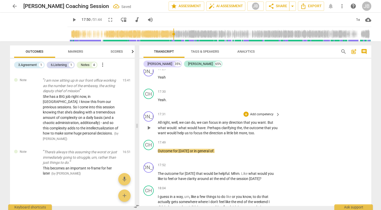
scroll to position [609, 0]
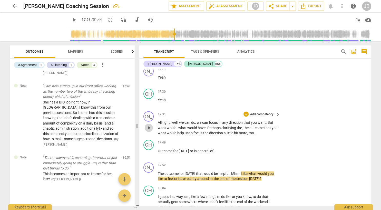
click at [149, 125] on span "play_arrow" at bounding box center [149, 128] width 6 height 6
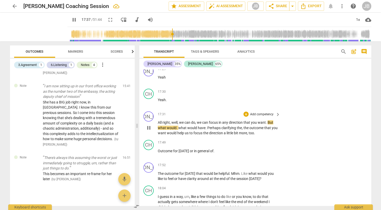
click at [149, 125] on span "pause" at bounding box center [149, 128] width 6 height 6
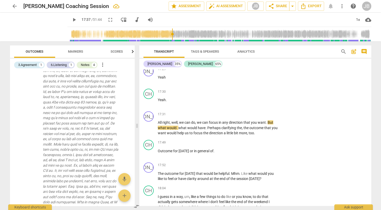
scroll to position [451, 0]
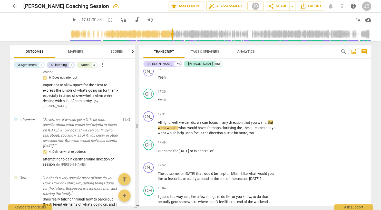
click at [75, 53] on span "Markers" at bounding box center [75, 52] width 15 height 4
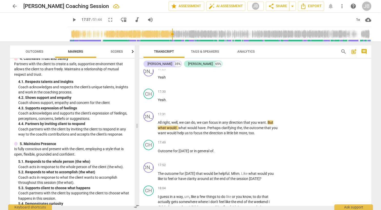
scroll to position [227, 0]
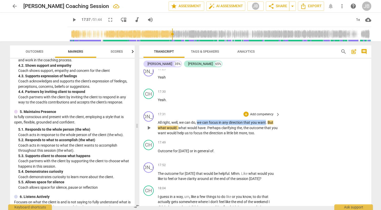
drag, startPoint x: 266, startPoint y: 121, endPoint x: 197, endPoint y: 121, distance: 68.2
click at [197, 121] on p "All right , well , we can do , we can focus in any direction that you want . Bu…" at bounding box center [218, 128] width 120 height 16
click at [270, 114] on div "+" at bounding box center [270, 113] width 5 height 5
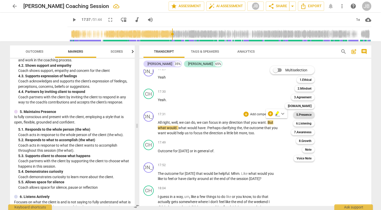
click at [301, 115] on b "5.Presence" at bounding box center [303, 115] width 15 height 6
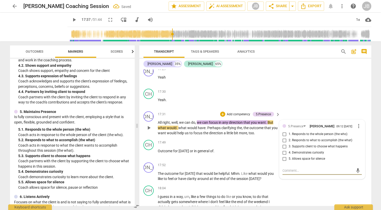
click at [284, 146] on input "3. Supports client to choose what happens" at bounding box center [284, 146] width 8 height 6
click at [291, 171] on textarea at bounding box center [317, 170] width 71 height 5
click at [357, 170] on span "send" at bounding box center [358, 171] width 6 height 6
click at [148, 125] on span "play_arrow" at bounding box center [149, 128] width 6 height 6
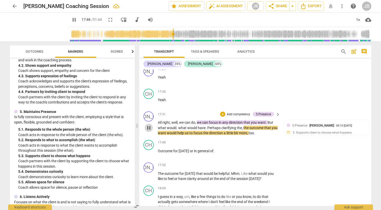
click at [148, 126] on span "pause" at bounding box center [149, 128] width 6 height 6
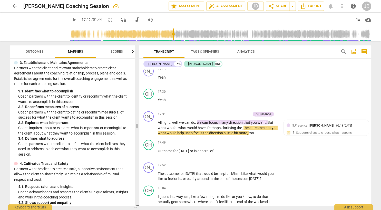
scroll to position [85, 0]
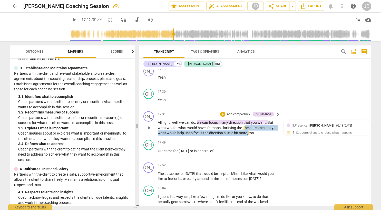
drag, startPoint x: 248, startPoint y: 132, endPoint x: 243, endPoint y: 125, distance: 8.0
click at [243, 125] on p "All right , well , we can do , we can focus in any direction that you want . Bu…" at bounding box center [218, 128] width 120 height 16
click at [254, 124] on div "+" at bounding box center [253, 124] width 5 height 5
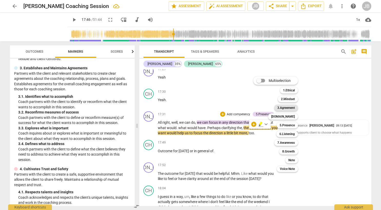
click at [289, 106] on b "3.Agreement" at bounding box center [285, 108] width 17 height 6
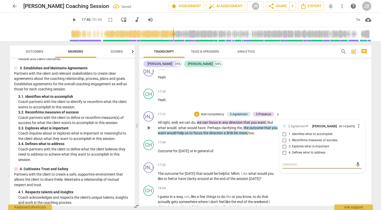
click at [285, 134] on input "1. Identifies what to accomplish" at bounding box center [284, 134] width 8 height 6
click at [289, 163] on textarea at bounding box center [317, 164] width 71 height 5
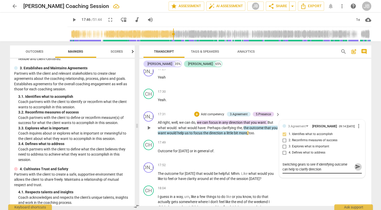
click at [357, 166] on span "send" at bounding box center [358, 167] width 6 height 6
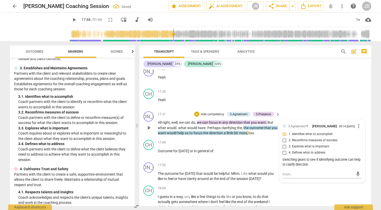
click at [146, 125] on span "play_arrow" at bounding box center [149, 128] width 6 height 6
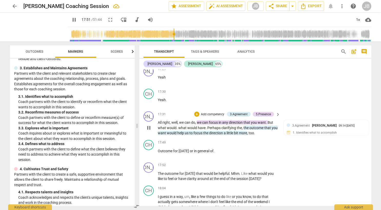
click at [149, 125] on span "pause" at bounding box center [149, 128] width 6 height 6
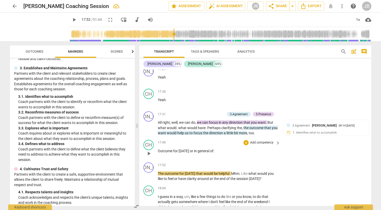
click at [159, 149] on span "Outcome" at bounding box center [165, 151] width 15 height 4
click at [150, 151] on span "play_arrow" at bounding box center [149, 153] width 6 height 6
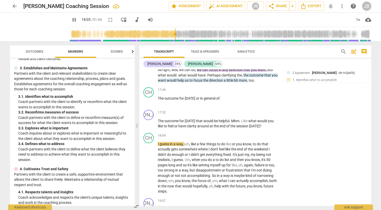
scroll to position [1189, 0]
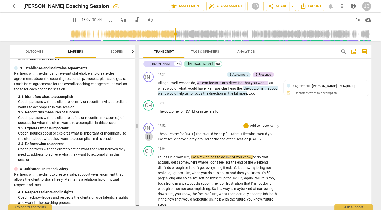
click at [149, 134] on span "pause" at bounding box center [149, 137] width 6 height 6
drag, startPoint x: 262, startPoint y: 137, endPoint x: 248, endPoint y: 129, distance: 16.9
click at [248, 131] on p "The outcome for [DATE] that would be helpful . Mhm . Like what would you like t…" at bounding box center [218, 136] width 120 height 11
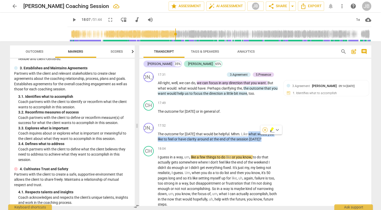
click at [265, 130] on div "+" at bounding box center [264, 129] width 5 height 5
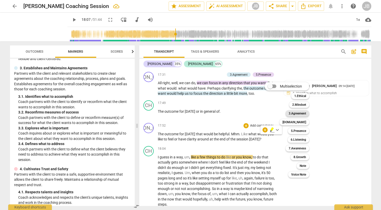
click at [296, 111] on b "3.Agreement" at bounding box center [297, 113] width 17 height 6
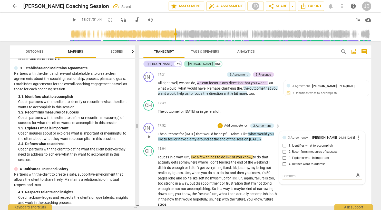
click at [285, 145] on input "1. Identifies what to accomplish" at bounding box center [284, 146] width 8 height 6
click at [286, 173] on textarea at bounding box center [317, 175] width 71 height 5
click at [357, 175] on span "send" at bounding box center [358, 176] width 6 height 6
click at [317, 111] on div "CH play_arrow pause 17:49 + Add competency keyboard_arrow_right The outcome for…" at bounding box center [255, 109] width 232 height 23
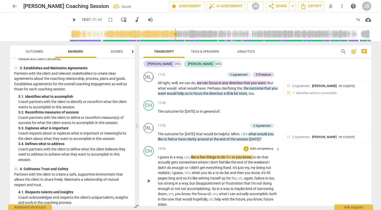
click at [148, 178] on span "play_arrow" at bounding box center [149, 181] width 6 height 6
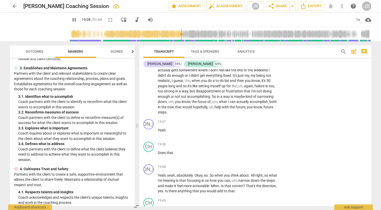
scroll to position [1295, 0]
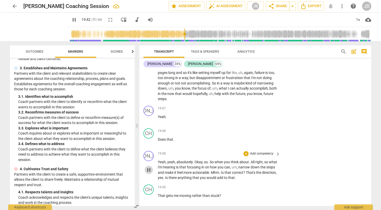
click at [148, 167] on span "pause" at bounding box center [149, 170] width 6 height 6
click at [149, 187] on div "CH" at bounding box center [148, 189] width 10 height 10
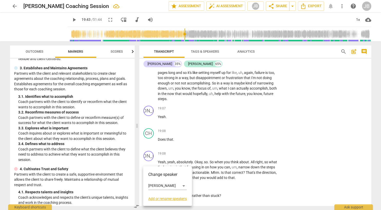
click at [256, 185] on div at bounding box center [190, 105] width 381 height 210
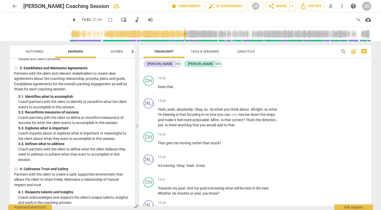
scroll to position [1361, 0]
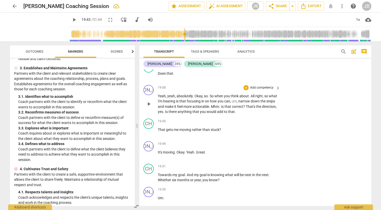
click at [164, 110] on span "." at bounding box center [164, 112] width 2 height 4
click at [199, 110] on span "is" at bounding box center [198, 112] width 3 height 4
drag, startPoint x: 270, startPoint y: 109, endPoint x: 239, endPoint y: 105, distance: 31.3
click at [239, 105] on p "Yeah , yeah , absolutely . Okay , so . So when you think about . All right , so…" at bounding box center [218, 103] width 120 height 21
click at [280, 112] on div "JO play_arrow pause 19:08 + Add competency keyboard_arrow_right Yeah , yeah , a…" at bounding box center [255, 100] width 232 height 34
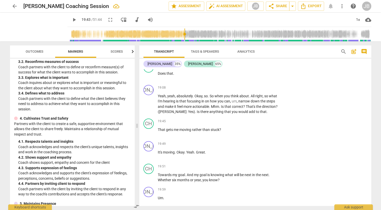
scroll to position [139, 0]
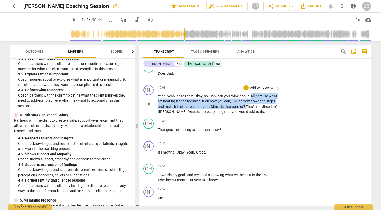
drag, startPoint x: 246, startPoint y: 103, endPoint x: 250, endPoint y: 94, distance: 10.0
click at [250, 94] on p "Yeah , yeah , absolutely . Okay , so . So when you think about . All right , so…" at bounding box center [218, 103] width 120 height 21
click at [250, 96] on div "+" at bounding box center [250, 96] width 5 height 5
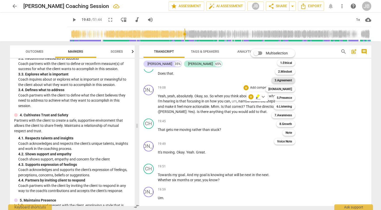
click at [289, 81] on b "3.Agreement" at bounding box center [282, 80] width 17 height 6
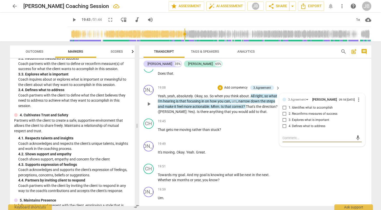
click at [285, 124] on input "4. Defines what to address" at bounding box center [284, 126] width 8 height 6
click at [286, 137] on textarea at bounding box center [317, 137] width 71 height 5
click at [357, 140] on span "send" at bounding box center [358, 140] width 6 height 6
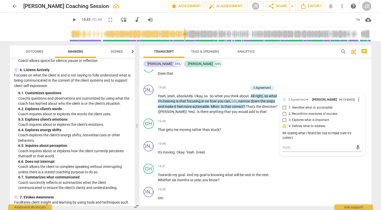
scroll to position [364, 0]
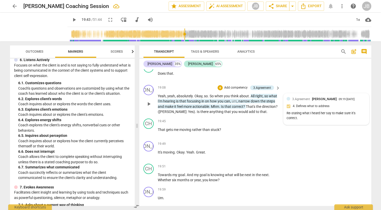
click at [306, 107] on div "3.Agreement [PERSON_NAME] 09:19 [DATE] 4. Defines what to address Re-stating wh…" at bounding box center [326, 108] width 79 height 25
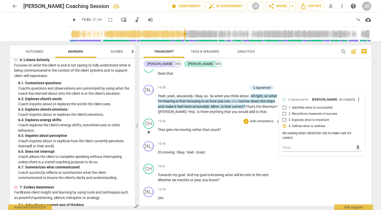
click at [260, 127] on p "That gets me moving rather than stuck ?" at bounding box center [218, 129] width 120 height 5
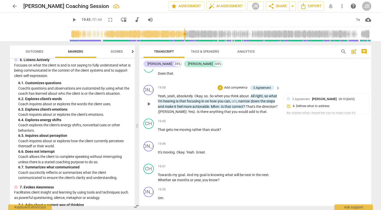
click at [246, 104] on span "?" at bounding box center [244, 106] width 3 height 4
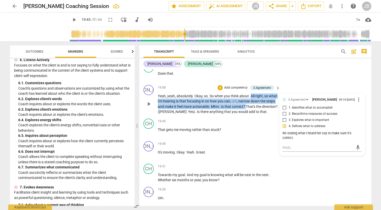
drag, startPoint x: 246, startPoint y: 102, endPoint x: 250, endPoint y: 91, distance: 12.0
click at [250, 93] on p "Yeah , yeah , absolutely . Okay , so . So when you think about . All right , so…" at bounding box center [218, 103] width 120 height 21
click at [263, 97] on div "+" at bounding box center [261, 96] width 5 height 5
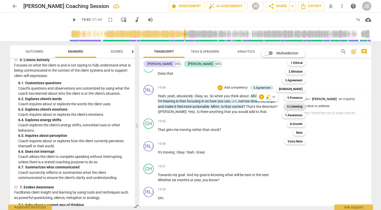
click at [296, 106] on b "6.Listening" at bounding box center [294, 106] width 15 height 6
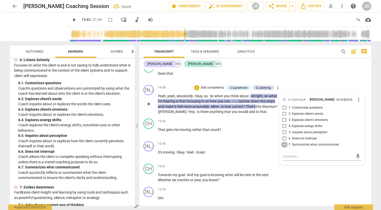
click at [285, 142] on input "7. Summarizes what communicated" at bounding box center [284, 145] width 8 height 6
click at [287, 154] on textarea at bounding box center [317, 156] width 71 height 5
click at [356, 153] on span "send" at bounding box center [358, 156] width 6 height 6
click at [268, 110] on span "." at bounding box center [266, 112] width 1 height 4
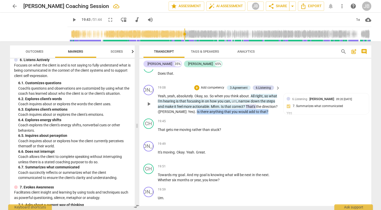
drag, startPoint x: 271, startPoint y: 109, endPoint x: 200, endPoint y: 111, distance: 71.9
click at [200, 111] on div "JO play_arrow pause 19:08 + Add competency 3.Agreement 6.Listening keyboard_arr…" at bounding box center [255, 100] width 232 height 34
click at [281, 103] on div "+" at bounding box center [281, 102] width 5 height 5
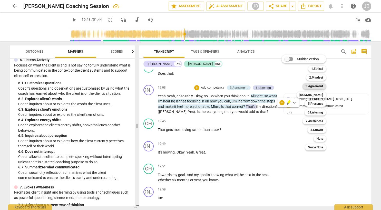
click at [314, 85] on b "3.Agreement" at bounding box center [313, 86] width 17 height 6
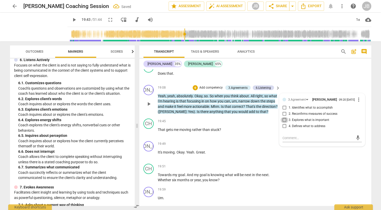
click at [284, 119] on input "3. Explores what is important" at bounding box center [284, 120] width 8 height 6
click at [288, 138] on textarea at bounding box center [317, 137] width 71 height 5
click at [284, 118] on input "3. Explores what is important" at bounding box center [284, 120] width 8 height 6
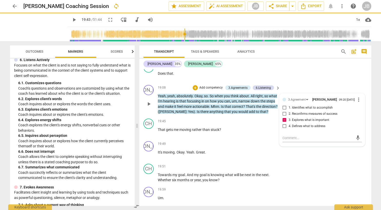
click at [285, 120] on input "3. Explores what is important" at bounding box center [284, 120] width 8 height 6
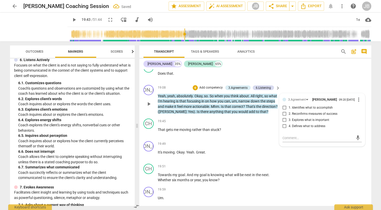
click at [284, 124] on input "4. Defines what to address" at bounding box center [284, 126] width 8 height 6
click at [287, 139] on textarea at bounding box center [317, 137] width 71 height 5
click at [359, 137] on span "send" at bounding box center [358, 138] width 6 height 6
click at [319, 78] on div "CH play_arrow pause 19:08 + Add competency keyboard_arrow_right Does that ." at bounding box center [255, 71] width 232 height 23
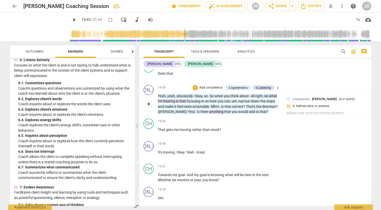
click at [148, 101] on span "play_arrow" at bounding box center [149, 104] width 6 height 6
click at [148, 102] on span "pause" at bounding box center [149, 104] width 6 height 6
drag, startPoint x: 249, startPoint y: 92, endPoint x: 210, endPoint y: 92, distance: 38.7
click at [210, 93] on p "Yeah , yeah , absolutely . Okay , so . So when you think about . All right , so…" at bounding box center [218, 103] width 120 height 21
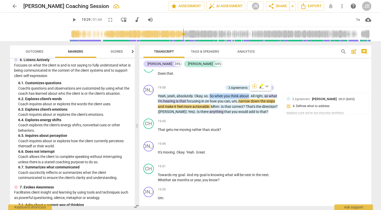
click at [253, 86] on div "+" at bounding box center [254, 86] width 5 height 5
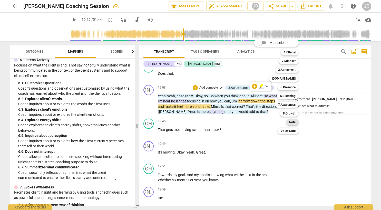
click at [293, 120] on b "Note" at bounding box center [292, 122] width 6 height 6
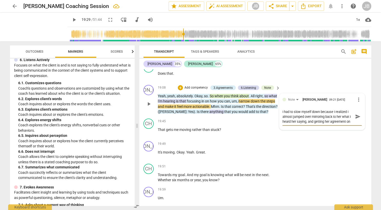
scroll to position [4, 0]
click at [359, 114] on span "send" at bounding box center [358, 117] width 6 height 6
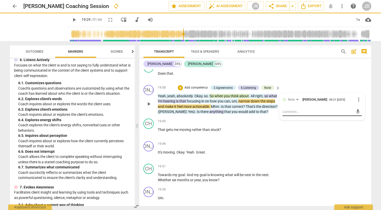
scroll to position [0, 0]
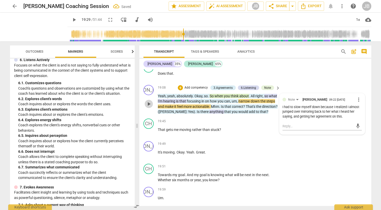
click at [147, 101] on span "play_arrow" at bounding box center [149, 104] width 6 height 6
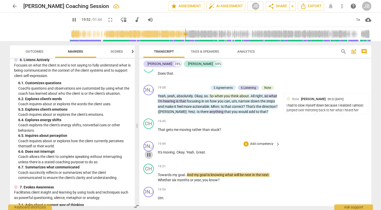
click at [149, 152] on span "pause" at bounding box center [149, 155] width 6 height 6
click at [175, 150] on span "." at bounding box center [176, 152] width 2 height 4
click at [150, 152] on span "play_arrow" at bounding box center [149, 155] width 6 height 6
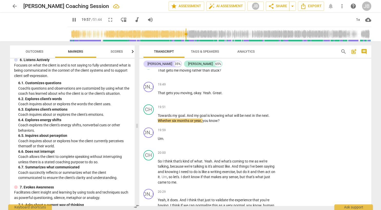
scroll to position [1433, 0]
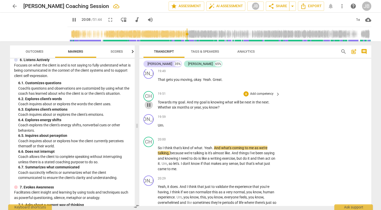
click at [148, 102] on span "pause" at bounding box center [149, 105] width 6 height 6
drag, startPoint x: 223, startPoint y: 105, endPoint x: 186, endPoint y: 98, distance: 36.8
click at [186, 100] on p "Towards my goal . And my goal is knowing what will be next in the next . Whethe…" at bounding box center [218, 105] width 120 height 11
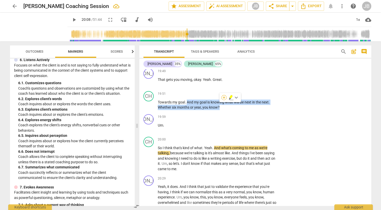
click at [223, 97] on div "+" at bounding box center [223, 97] width 5 height 5
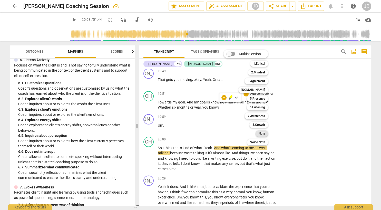
click at [261, 132] on b "Note" at bounding box center [262, 133] width 6 height 6
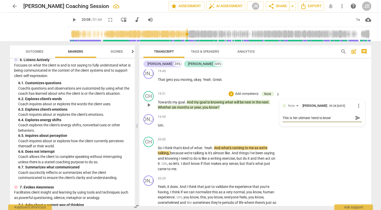
click at [358, 115] on span "send" at bounding box center [358, 118] width 6 height 6
click at [150, 102] on span "play_arrow" at bounding box center [149, 105] width 6 height 6
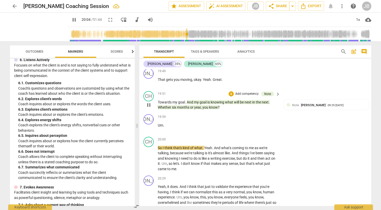
click at [149, 102] on span "pause" at bounding box center [149, 105] width 6 height 6
click at [147, 102] on span "play_arrow" at bounding box center [149, 105] width 6 height 6
click at [165, 123] on p "Um ." at bounding box center [218, 125] width 120 height 5
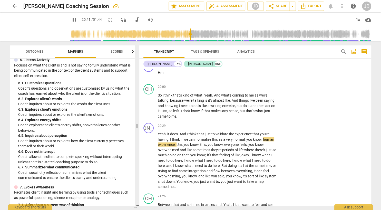
scroll to position [1532, 0]
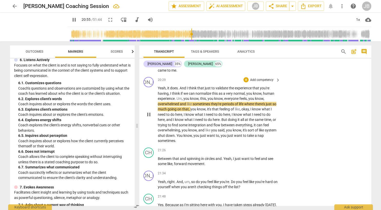
click at [222, 102] on span "they're" at bounding box center [216, 104] width 11 height 4
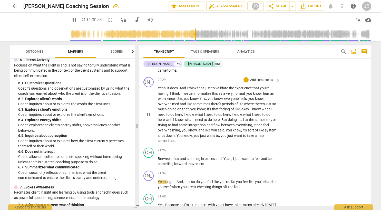
click at [148, 111] on span "pause" at bounding box center [149, 114] width 6 height 6
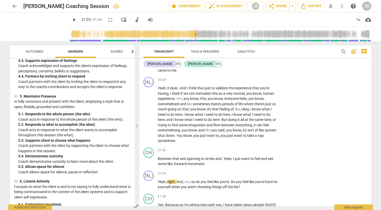
scroll to position [240, 0]
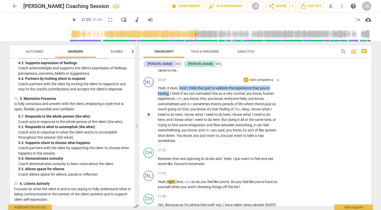
drag, startPoint x: 169, startPoint y: 90, endPoint x: 178, endPoint y: 84, distance: 10.8
click at [178, 85] on p "Yeah , it does . And I think that just to validate the experience that you're h…" at bounding box center [218, 114] width 120 height 58
click at [175, 84] on div "+" at bounding box center [174, 83] width 5 height 5
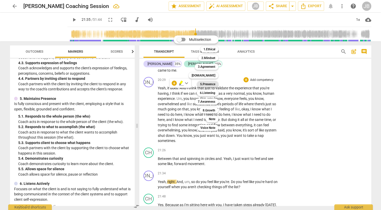
click at [209, 83] on b "5.Presence" at bounding box center [207, 84] width 15 height 6
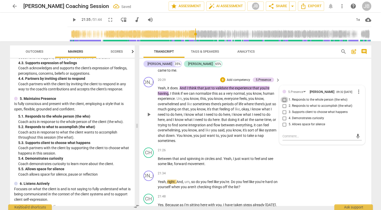
click at [284, 98] on input "1. Responds to the whole person (the who)" at bounding box center [284, 100] width 8 height 6
click at [294, 134] on textarea at bounding box center [317, 136] width 71 height 5
click at [359, 134] on span "send" at bounding box center [358, 136] width 6 height 6
click at [149, 158] on span "play_arrow" at bounding box center [149, 161] width 6 height 6
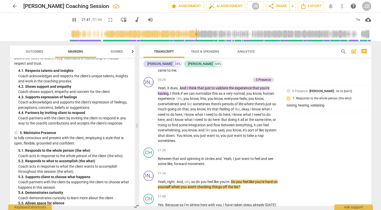
scroll to position [201, 0]
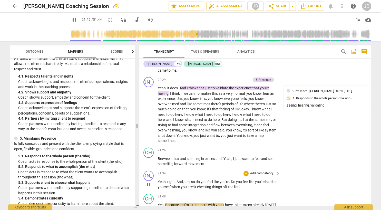
click at [149, 181] on span "pause" at bounding box center [149, 184] width 6 height 6
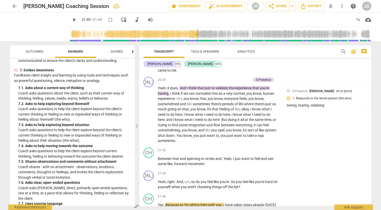
scroll to position [486, 0]
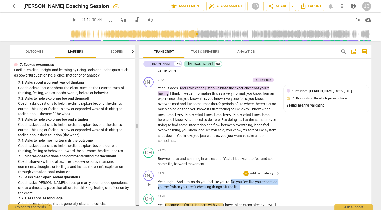
drag, startPoint x: 247, startPoint y: 183, endPoint x: 232, endPoint y: 178, distance: 16.3
click at [232, 179] on p "Yeah , right . And , um , so do you feel like you're . Do you feel like you're …" at bounding box center [218, 184] width 120 height 11
click at [250, 176] on div "+" at bounding box center [250, 176] width 5 height 5
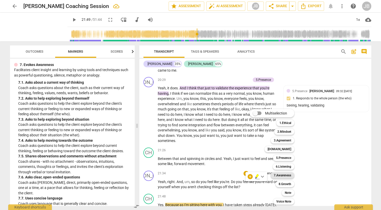
click at [283, 175] on b "7.Awareness" at bounding box center [282, 175] width 17 height 6
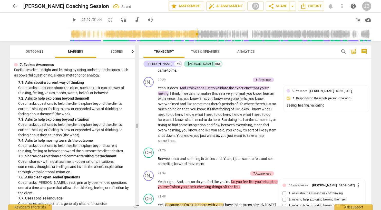
scroll to position [1643, 0]
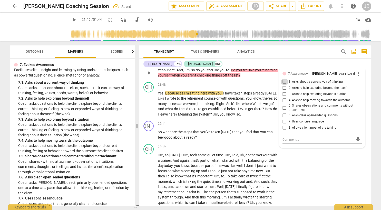
click at [285, 79] on input "1. Asks about a current way of thinking" at bounding box center [284, 82] width 8 height 6
click at [291, 138] on textarea at bounding box center [317, 139] width 71 height 5
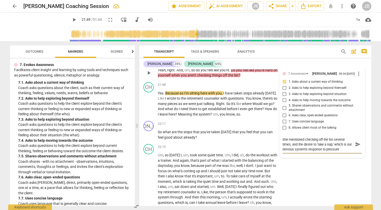
click at [352, 143] on textarea "She mentioned checking off the list several times, and the desire to 'take a na…" at bounding box center [317, 144] width 71 height 15
click at [308, 147] on textarea "She mentioned checking off the list several times, and the desire to 'take a na…" at bounding box center [317, 144] width 71 height 15
click at [309, 92] on span "3. Asks to help exploring beyond situation" at bounding box center [318, 94] width 58 height 5
click at [289, 91] on input "3. Asks to help exploring beyond situation" at bounding box center [284, 94] width 8 height 6
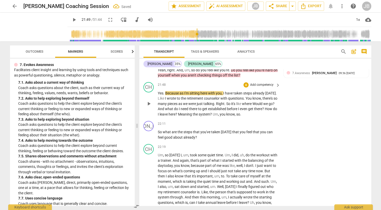
click at [149, 101] on span "play_arrow" at bounding box center [149, 104] width 6 height 6
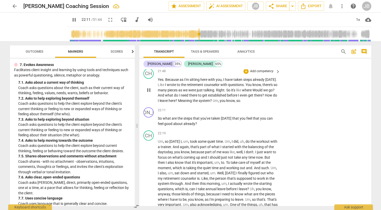
scroll to position [1658, 0]
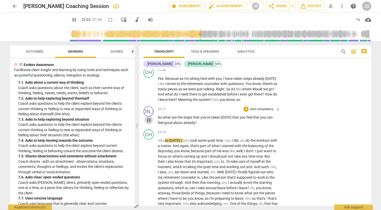
click at [148, 118] on span "pause" at bounding box center [149, 120] width 6 height 6
click at [245, 107] on div "+" at bounding box center [245, 108] width 5 height 5
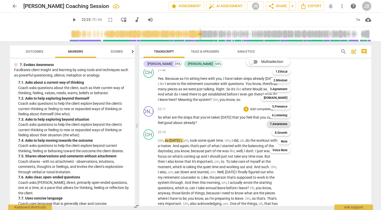
click at [280, 124] on b "7.Awareness" at bounding box center [278, 124] width 17 height 6
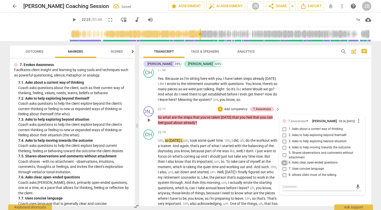
click at [284, 161] on input "6. Asks clear, open-ended questions" at bounding box center [284, 163] width 8 height 6
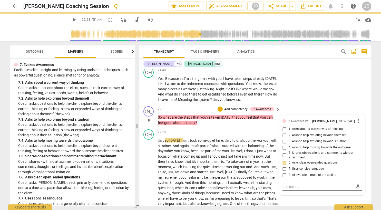
click at [297, 187] on div "mic" at bounding box center [321, 187] width 79 height 8
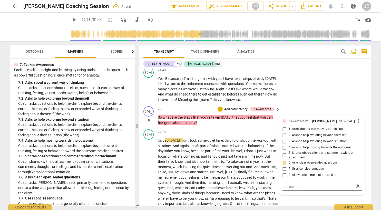
click at [295, 185] on textarea at bounding box center [317, 186] width 71 height 5
click at [357, 185] on span "send" at bounding box center [358, 187] width 6 height 6
click at [321, 98] on div "CH play_arrow pause 21:48 + Add competency keyboard_arrow_right Yes . Because a…" at bounding box center [255, 84] width 232 height 39
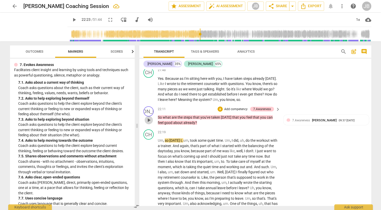
click at [149, 117] on span "play_arrow" at bounding box center [149, 120] width 6 height 6
click at [149, 117] on span "pause" at bounding box center [149, 120] width 6 height 6
click at [321, 118] on div "7.Awareness [PERSON_NAME]" at bounding box center [315, 120] width 46 height 5
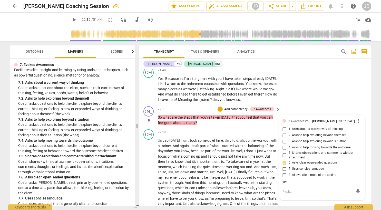
click at [289, 180] on div "yes" at bounding box center [321, 182] width 79 height 5
click at [288, 180] on div "yes" at bounding box center [321, 182] width 79 height 5
click at [285, 181] on div "yes" at bounding box center [321, 182] width 79 height 5
click at [360, 118] on span "more_vert" at bounding box center [358, 121] width 6 height 6
click at [363, 118] on li "Edit" at bounding box center [364, 118] width 18 height 10
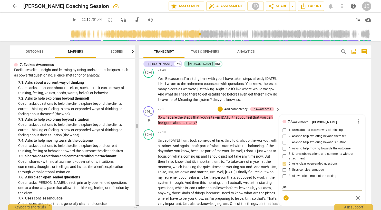
click at [291, 184] on textarea "yes" at bounding box center [321, 186] width 79 height 5
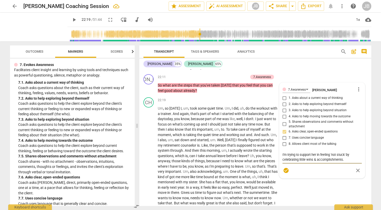
scroll to position [1697, 0]
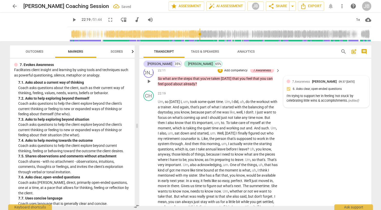
click at [326, 80] on span "[PERSON_NAME]" at bounding box center [324, 82] width 25 height 4
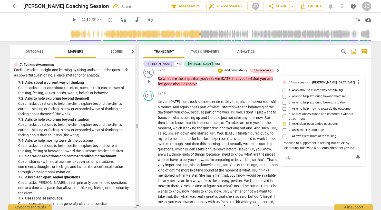
click at [358, 79] on span "more_vert" at bounding box center [358, 82] width 6 height 6
click at [362, 92] on li "Delete" at bounding box center [364, 89] width 18 height 10
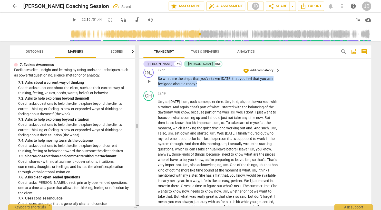
drag, startPoint x: 196, startPoint y: 83, endPoint x: 156, endPoint y: 77, distance: 40.6
click at [156, 77] on div "JO play_arrow pause 22:11 + Add competency keyboard_arrow_right So what are the…" at bounding box center [255, 76] width 232 height 23
click at [192, 74] on div "+" at bounding box center [194, 73] width 5 height 5
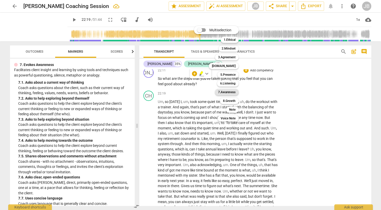
click at [232, 93] on b "7.Awareness" at bounding box center [226, 92] width 17 height 6
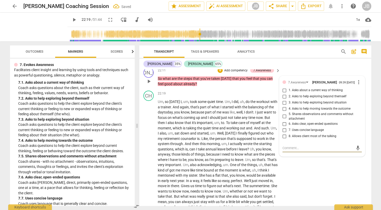
click at [284, 122] on input "6. Asks clear, open-ended questions" at bounding box center [284, 124] width 8 height 6
click at [295, 144] on div "mic" at bounding box center [321, 148] width 79 height 8
click at [294, 148] on textarea at bounding box center [317, 147] width 71 height 5
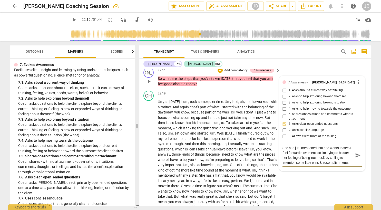
click at [358, 154] on span "send" at bounding box center [358, 155] width 6 height 6
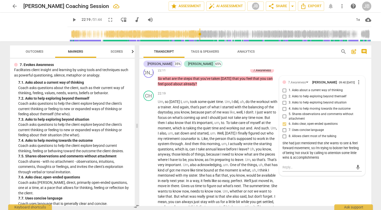
click at [71, 19] on span "play_arrow" at bounding box center [74, 20] width 6 height 6
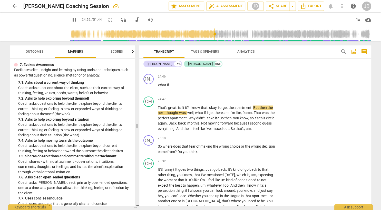
scroll to position [1842, 0]
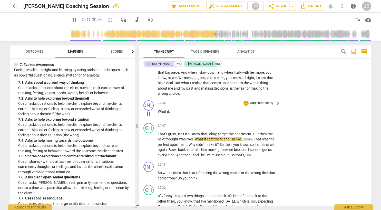
click at [148, 111] on span "pause" at bounding box center [149, 114] width 6 height 6
click at [171, 109] on p "What if ." at bounding box center [218, 111] width 120 height 5
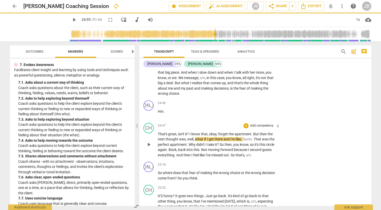
click at [160, 132] on span "That's" at bounding box center [163, 134] width 10 height 4
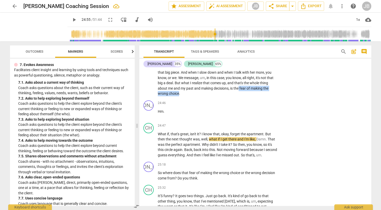
drag, startPoint x: 179, startPoint y: 91, endPoint x: 239, endPoint y: 86, distance: 60.2
click at [239, 86] on p "Um , so [DATE] I , um , took some quiet time . Um , I did , uh , do the workout…" at bounding box center [218, 25] width 120 height 142
click at [183, 83] on div "+" at bounding box center [184, 83] width 5 height 5
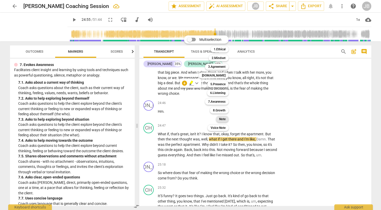
click at [222, 118] on b "Note" at bounding box center [222, 119] width 6 height 6
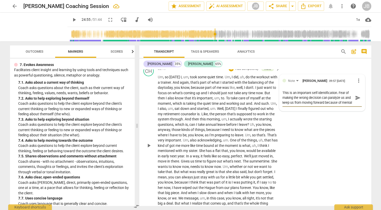
scroll to position [4, 0]
click at [350, 90] on textarea "This is an important self-identification. Fear of making the wrong decision can…" at bounding box center [317, 97] width 71 height 15
click at [316, 99] on textarea "This is an important self-identification. Fear of making the wrong decision can…" at bounding box center [317, 97] width 71 height 15
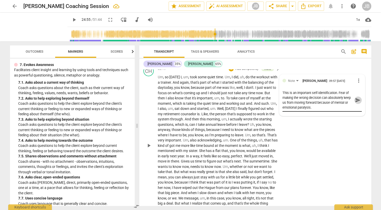
click at [359, 97] on span "send" at bounding box center [358, 100] width 6 height 6
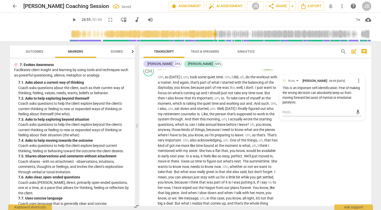
click at [71, 19] on span "play_arrow" at bounding box center [74, 20] width 6 height 6
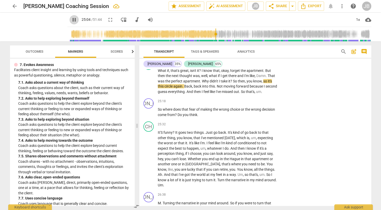
click at [71, 20] on span "pause" at bounding box center [74, 20] width 6 height 6
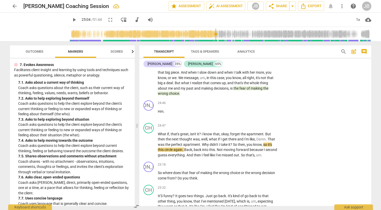
scroll to position [1835, 0]
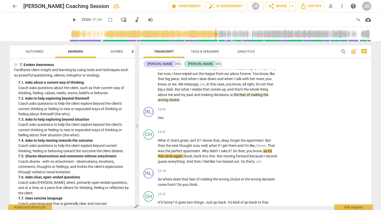
click at [254, 93] on span "making" at bounding box center [257, 95] width 13 height 4
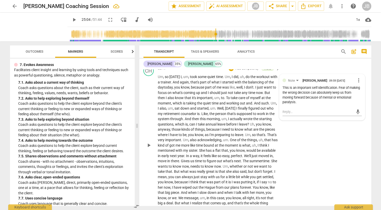
scroll to position [1721, 0]
click at [360, 78] on span "more_vert" at bounding box center [358, 80] width 6 height 6
click at [364, 78] on li "Edit" at bounding box center [364, 77] width 18 height 10
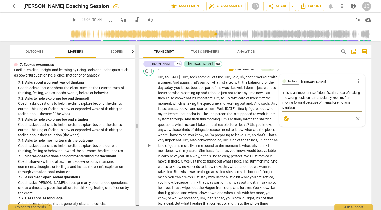
click at [299, 104] on textarea "This is an important self-identification. Fear of making the wrong decision can…" at bounding box center [321, 99] width 79 height 19
click at [286, 115] on span "check_circle" at bounding box center [286, 118] width 6 height 6
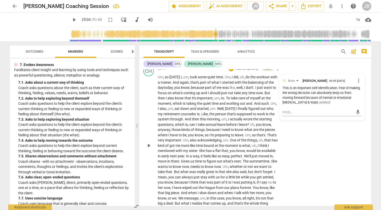
click at [297, 142] on div "CH play_arrow pause 22:19 + Add competency Note keyboard_arrow_right Um , so [D…" at bounding box center [255, 141] width 232 height 155
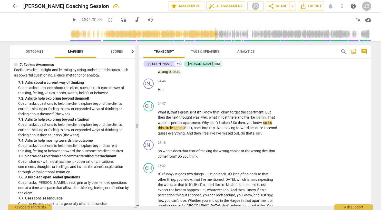
scroll to position [1869, 0]
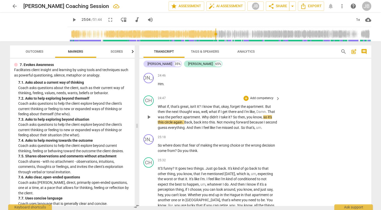
click at [147, 114] on span "play_arrow" at bounding box center [149, 117] width 6 height 6
click at [149, 145] on span "pause" at bounding box center [149, 148] width 6 height 6
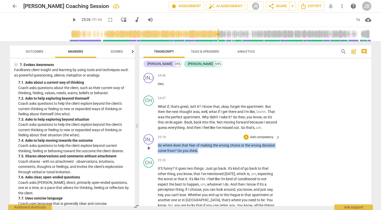
drag, startPoint x: 199, startPoint y: 149, endPoint x: 155, endPoint y: 143, distance: 43.9
click at [155, 143] on div "JO play_arrow pause 25:18 + Add competency keyboard_arrow_right So where does t…" at bounding box center [255, 143] width 232 height 23
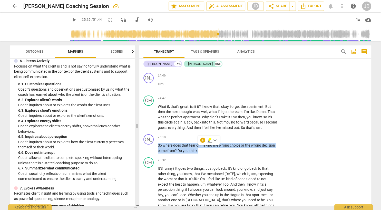
scroll to position [362, 0]
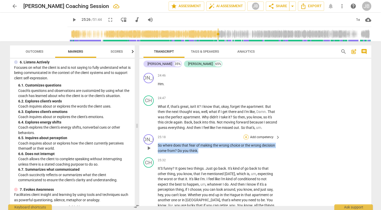
click at [246, 134] on div "+" at bounding box center [245, 136] width 5 height 5
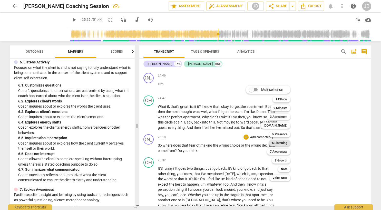
click at [282, 142] on b "6.Listening" at bounding box center [279, 143] width 15 height 6
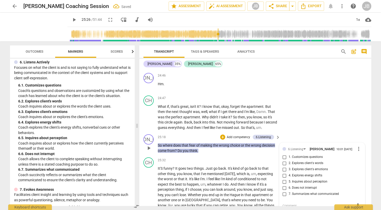
click at [284, 181] on input "5. Inquires about perception" at bounding box center [284, 182] width 8 height 6
click at [292, 204] on textarea at bounding box center [317, 205] width 71 height 5
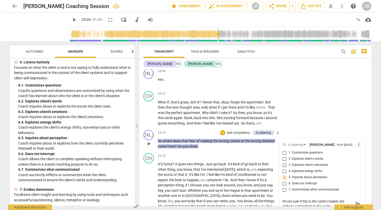
click at [359, 201] on span "send" at bounding box center [358, 204] width 6 height 6
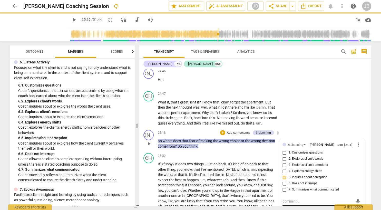
scroll to position [0, 0]
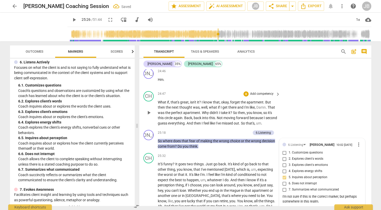
click at [319, 112] on div "CH play_arrow pause 24:47 + Add competency keyboard_arrow_right What if , that'…" at bounding box center [255, 108] width 232 height 39
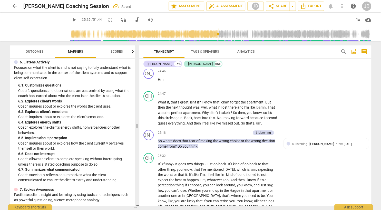
click at [71, 20] on span "play_arrow" at bounding box center [74, 20] width 6 height 6
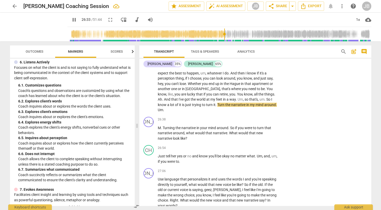
scroll to position [1993, 0]
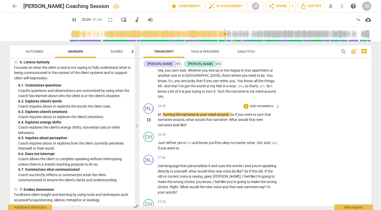
click at [149, 117] on span "pause" at bounding box center [149, 120] width 6 height 6
click at [161, 112] on span "." at bounding box center [162, 114] width 2 height 4
click at [149, 117] on span "play_arrow" at bounding box center [149, 120] width 6 height 6
click at [149, 117] on span "pause" at bounding box center [149, 120] width 6 height 6
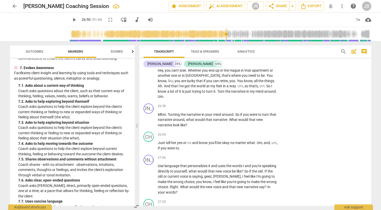
scroll to position [484, 0]
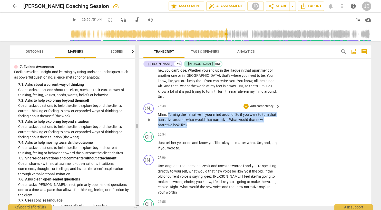
drag, startPoint x: 175, startPoint y: 116, endPoint x: 168, endPoint y: 104, distance: 14.1
click at [168, 112] on p "Mhm . Turning the narrative in your mind around . So if you were to turn that n…" at bounding box center [218, 120] width 120 height 16
click at [246, 104] on div "+" at bounding box center [245, 106] width 5 height 5
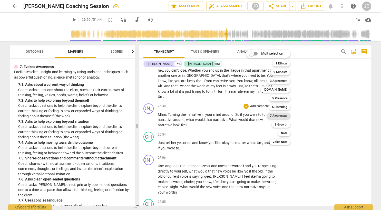
click at [280, 116] on b "7.Awareness" at bounding box center [278, 116] width 17 height 6
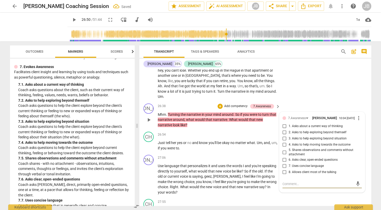
click at [285, 135] on input "3. Asks to help exploring beyond situation" at bounding box center [284, 138] width 8 height 6
click at [303, 181] on textarea at bounding box center [317, 183] width 71 height 5
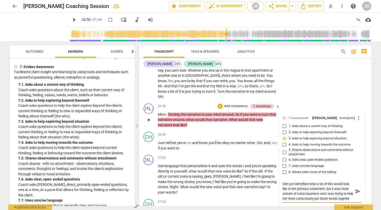
scroll to position [4, 0]
click at [357, 188] on span "send" at bounding box center [358, 191] width 6 height 6
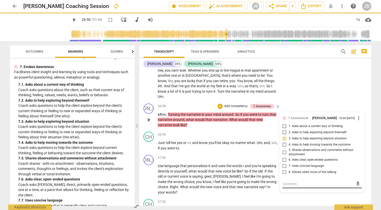
scroll to position [0, 0]
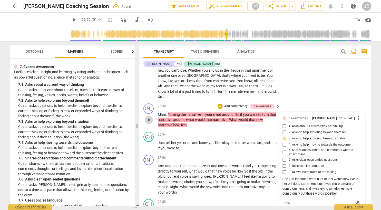
click at [149, 117] on span "play_arrow" at bounding box center [149, 120] width 6 height 6
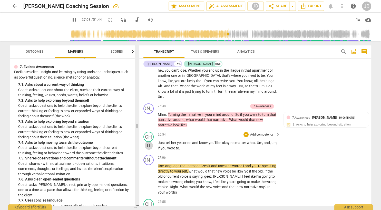
click at [148, 142] on span "pause" at bounding box center [149, 145] width 6 height 6
click at [158, 164] on span "Use" at bounding box center [161, 166] width 7 height 4
click at [183, 141] on p "Just tell her yes or no and know you'll be okay no matter what . Um , and , um …" at bounding box center [218, 145] width 120 height 11
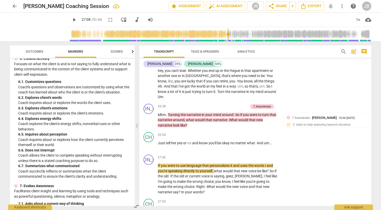
scroll to position [361, 0]
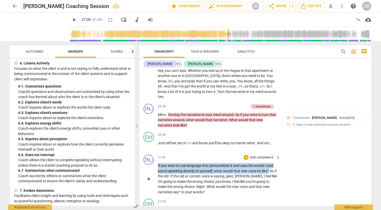
drag, startPoint x: 269, startPoint y: 162, endPoint x: 153, endPoint y: 155, distance: 116.1
click at [153, 155] on div "JO play_arrow pause 27:06 + Add competency keyboard_arrow_right If you were to …" at bounding box center [255, 174] width 232 height 44
click at [273, 155] on div "+" at bounding box center [274, 154] width 5 height 5
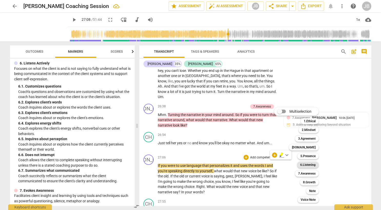
click at [305, 164] on b "6.Listening" at bounding box center [307, 165] width 15 height 6
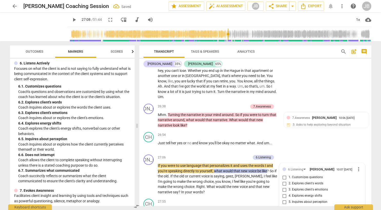
scroll to position [2074, 0]
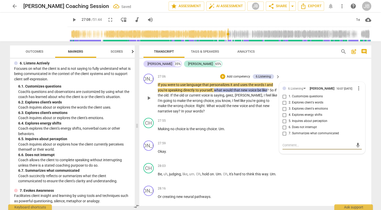
click at [285, 100] on input "2. Explores client's words" at bounding box center [284, 103] width 8 height 6
click at [292, 143] on textarea at bounding box center [317, 145] width 71 height 5
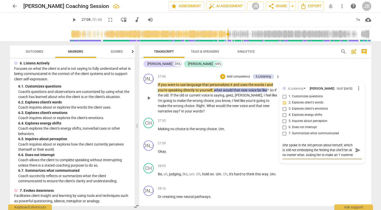
scroll to position [4, 0]
click at [358, 147] on span "send" at bounding box center [358, 150] width 6 height 6
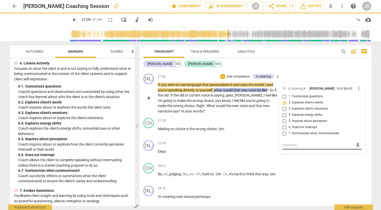
scroll to position [0, 0]
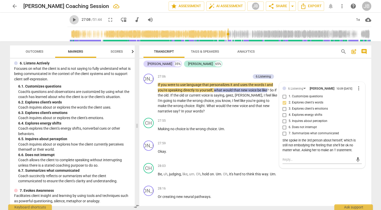
click at [71, 19] on span "play_arrow" at bounding box center [74, 20] width 6 height 6
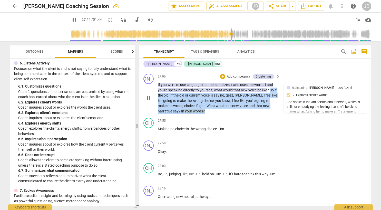
drag, startPoint x: 191, startPoint y: 101, endPoint x: 270, endPoint y: 79, distance: 81.7
click at [270, 82] on p "If you were to use language that personalizes it and uses the words I and you'r…" at bounding box center [218, 98] width 120 height 32
click at [192, 95] on div "+" at bounding box center [193, 95] width 5 height 5
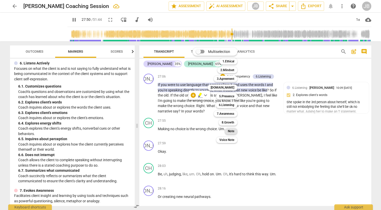
click at [233, 130] on b "Note" at bounding box center [231, 131] width 6 height 6
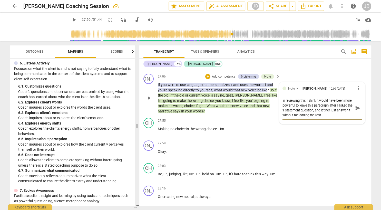
click at [357, 105] on span "send" at bounding box center [358, 108] width 6 height 6
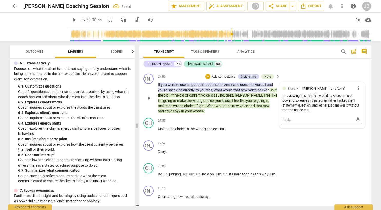
click at [147, 95] on span "play_arrow" at bounding box center [149, 98] width 6 height 6
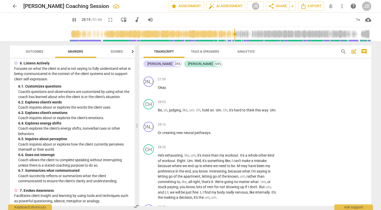
scroll to position [2151, 0]
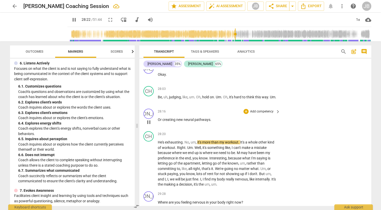
click at [162, 117] on span "Or" at bounding box center [160, 119] width 5 height 4
click at [164, 140] on span "He's" at bounding box center [161, 142] width 7 height 4
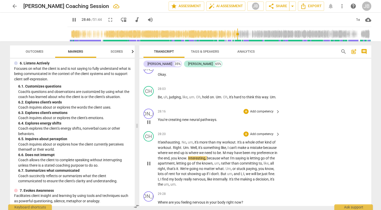
click at [226, 151] on span "M" at bounding box center [225, 153] width 4 height 4
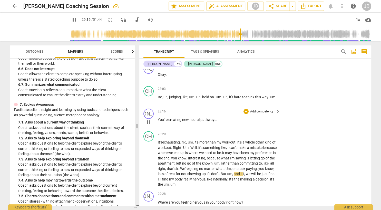
scroll to position [444, 0]
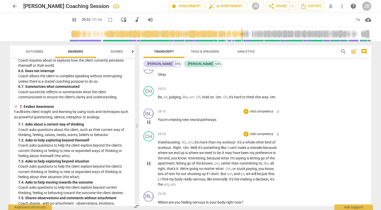
click at [148, 160] on span "pause" at bounding box center [149, 163] width 6 height 6
